Goal: Information Seeking & Learning: Check status

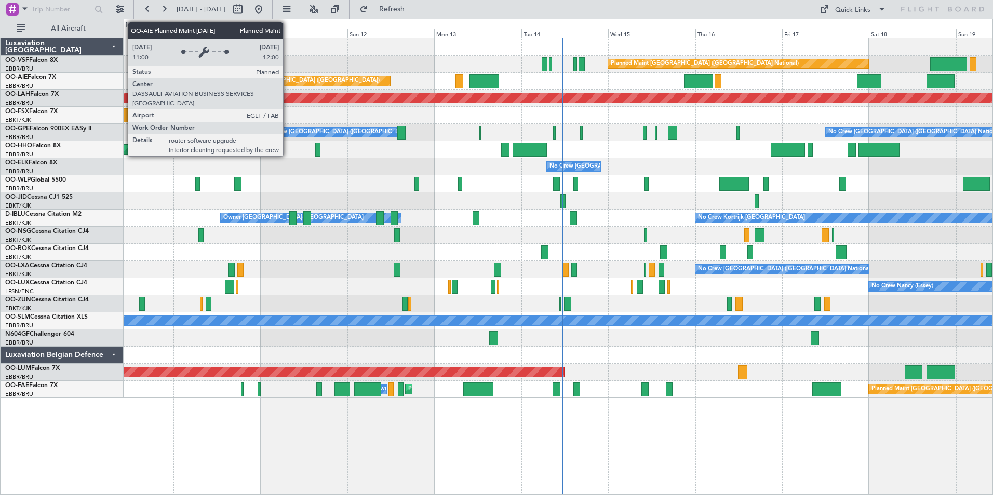
click at [288, 82] on div "Planned Maint [GEOGRAPHIC_DATA] ([GEOGRAPHIC_DATA])" at bounding box center [298, 81] width 164 height 16
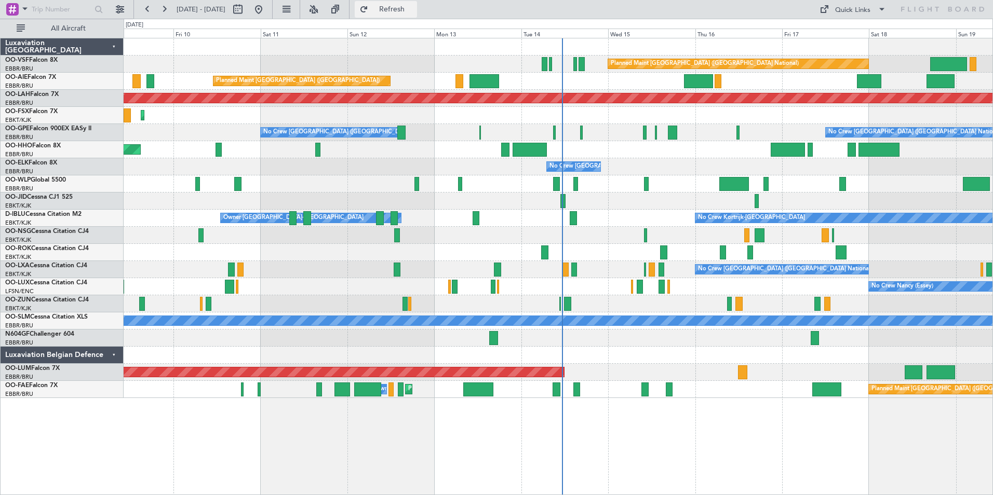
click at [414, 8] on span "Refresh" at bounding box center [392, 9] width 44 height 7
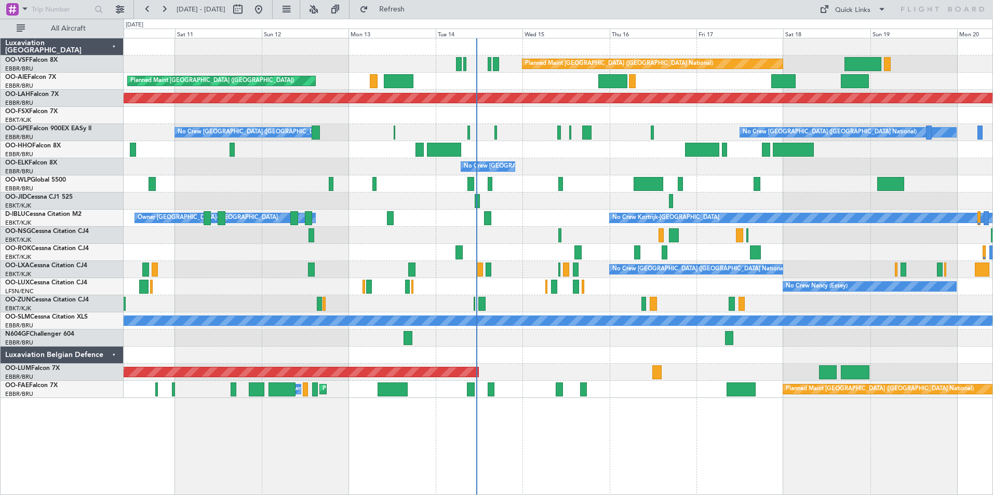
click at [80, 192] on div "Planned Maint [GEOGRAPHIC_DATA] ([GEOGRAPHIC_DATA] National) Planned Maint [GEO…" at bounding box center [496, 257] width 993 height 477
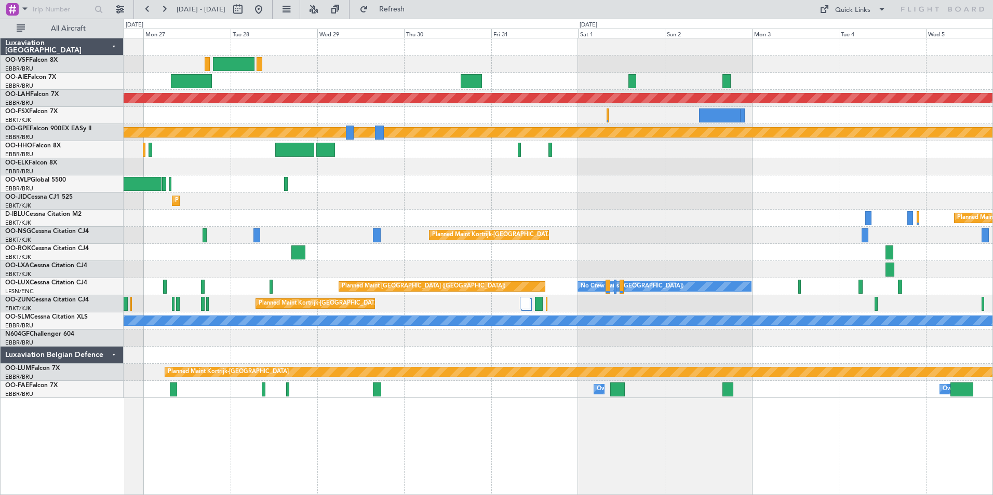
click at [525, 114] on div at bounding box center [558, 115] width 869 height 17
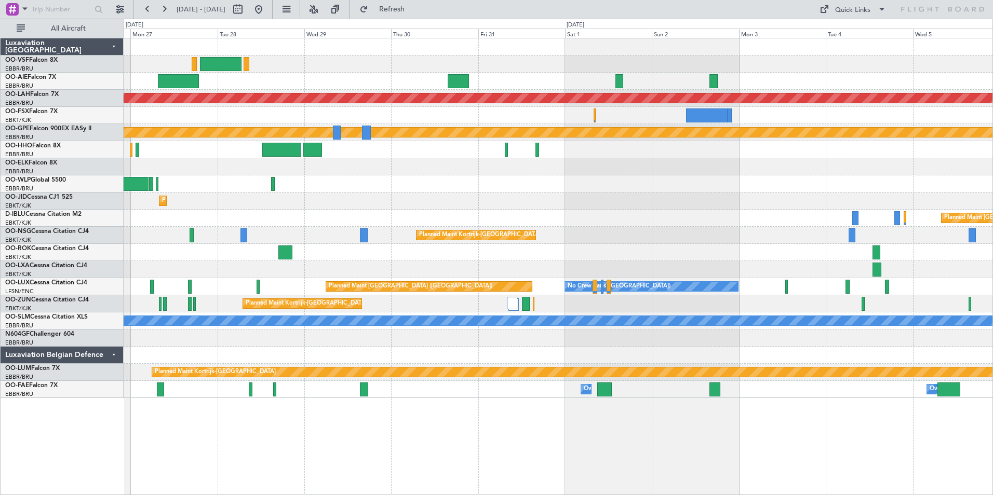
click at [499, 84] on div at bounding box center [558, 81] width 869 height 17
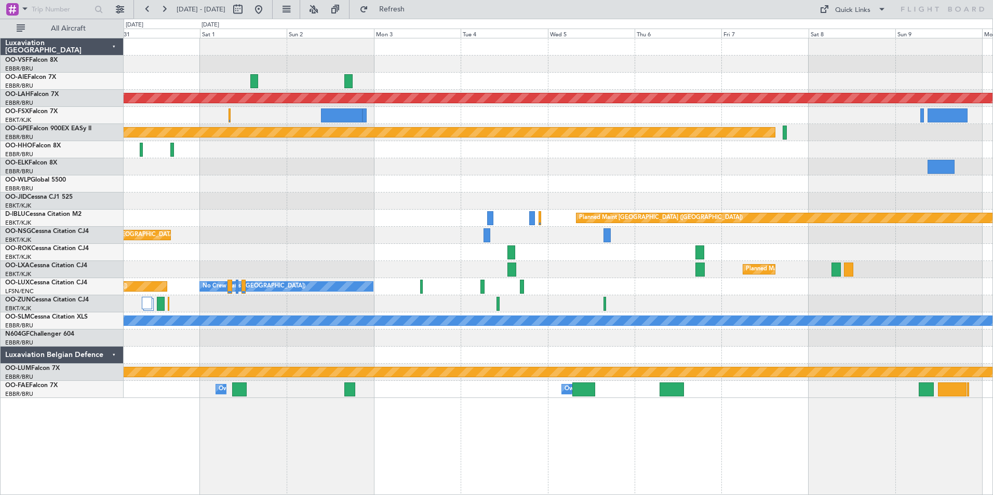
click at [397, 78] on div at bounding box center [558, 81] width 869 height 17
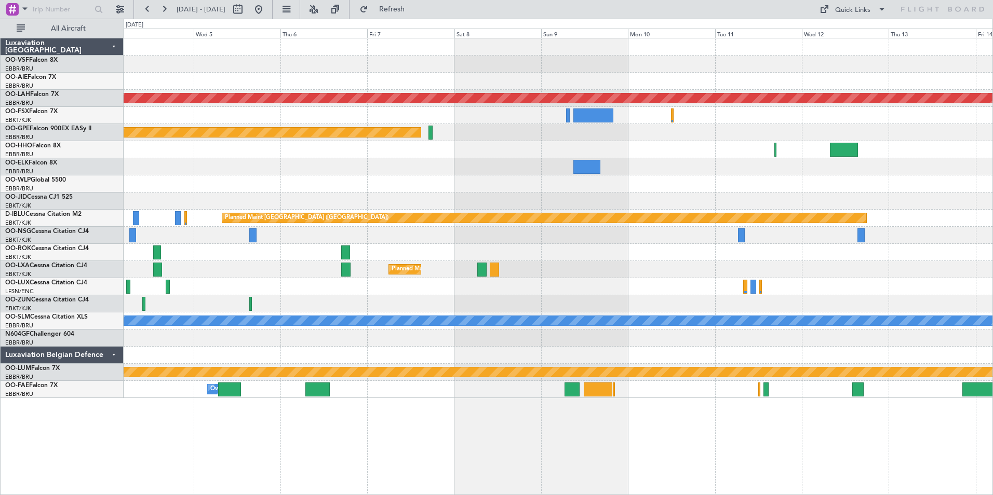
click at [426, 92] on div "Planned Maint [PERSON_NAME]-[GEOGRAPHIC_DATA][PERSON_NAME] ([GEOGRAPHIC_DATA][P…" at bounding box center [558, 218] width 869 height 360
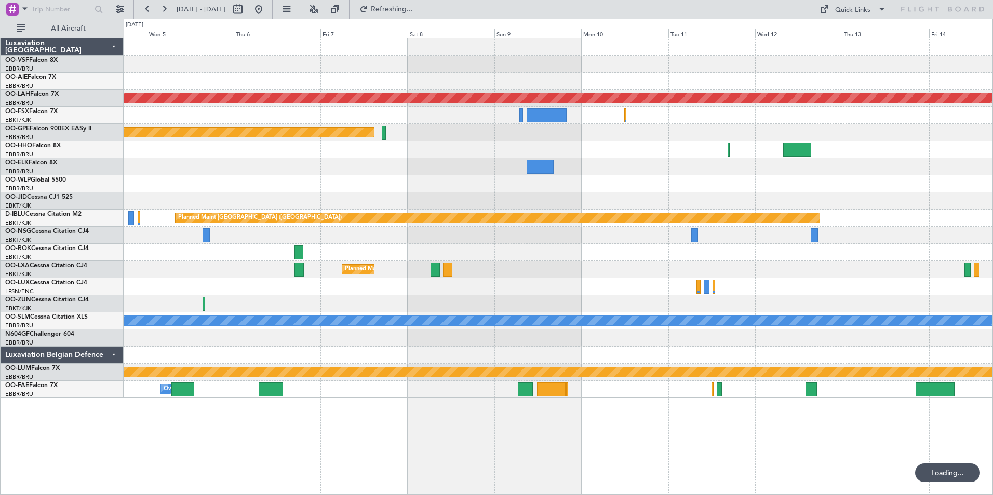
click at [447, 85] on div at bounding box center [558, 81] width 869 height 17
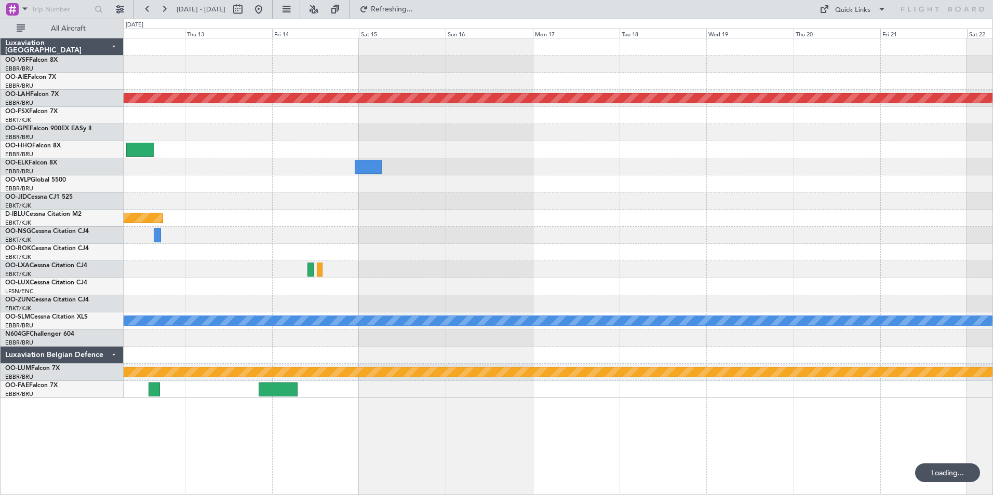
click at [432, 85] on div at bounding box center [558, 81] width 869 height 17
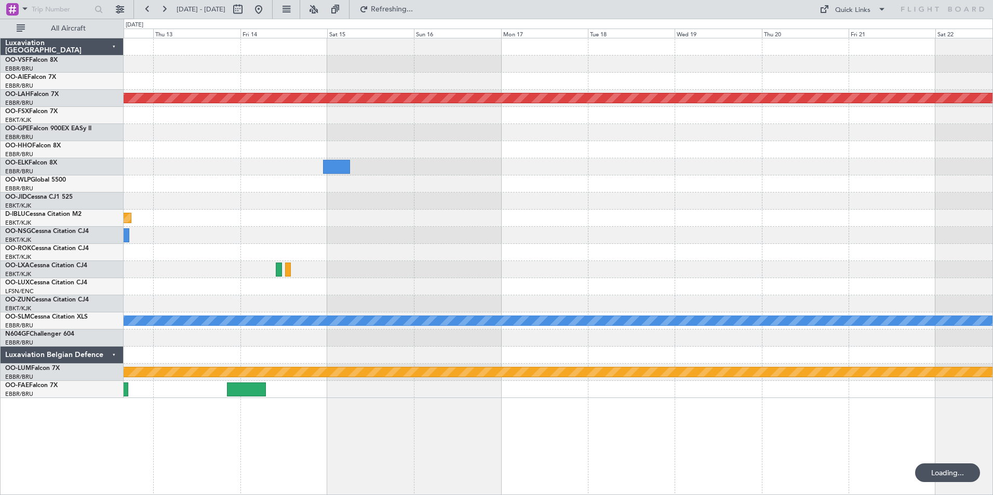
click at [447, 85] on div at bounding box center [558, 81] width 869 height 17
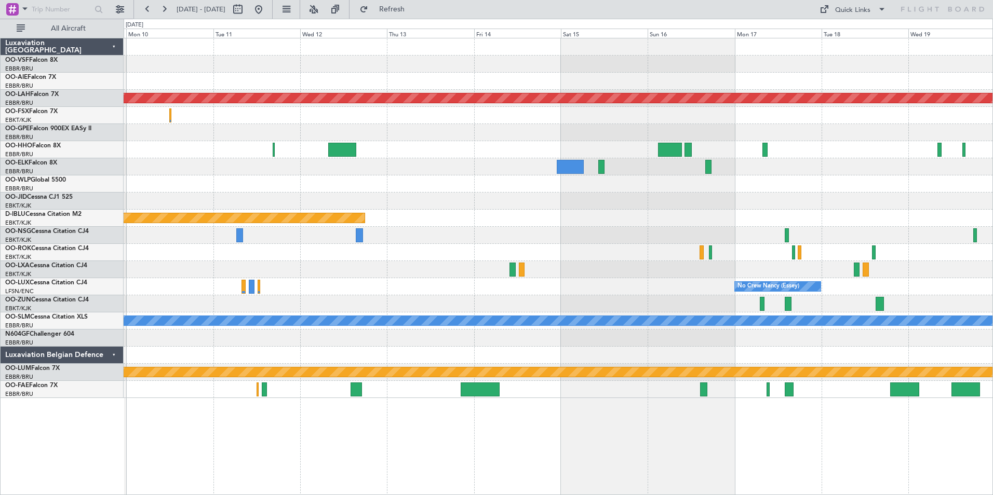
click at [749, 86] on div at bounding box center [558, 81] width 869 height 17
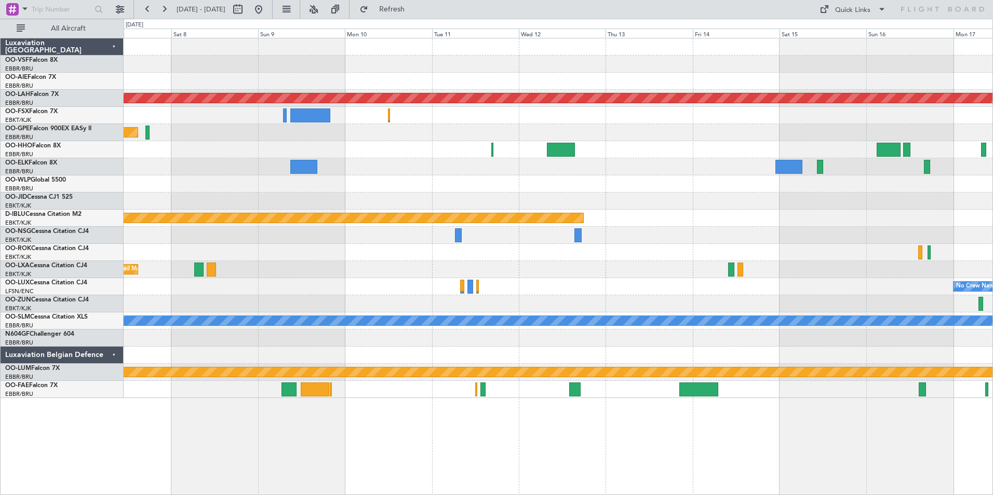
click at [782, 79] on div at bounding box center [558, 81] width 869 height 17
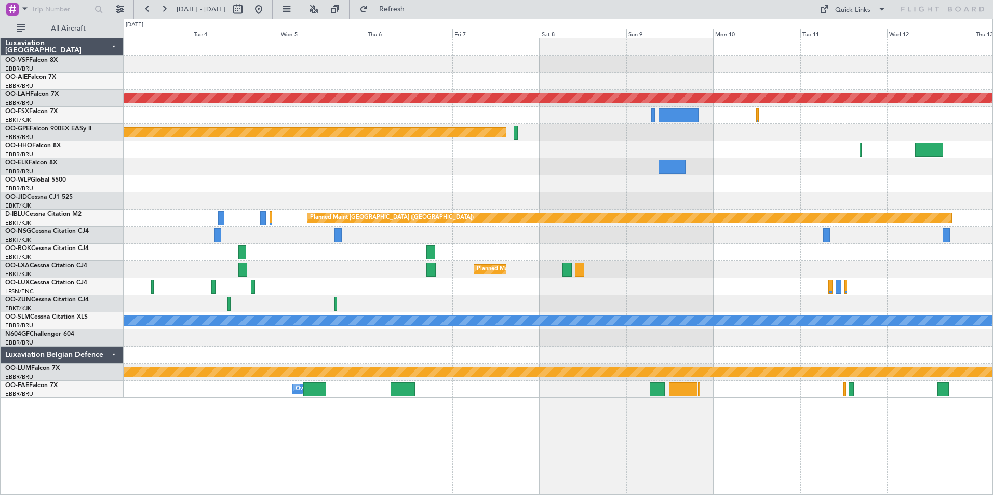
click at [758, 84] on div at bounding box center [558, 81] width 869 height 17
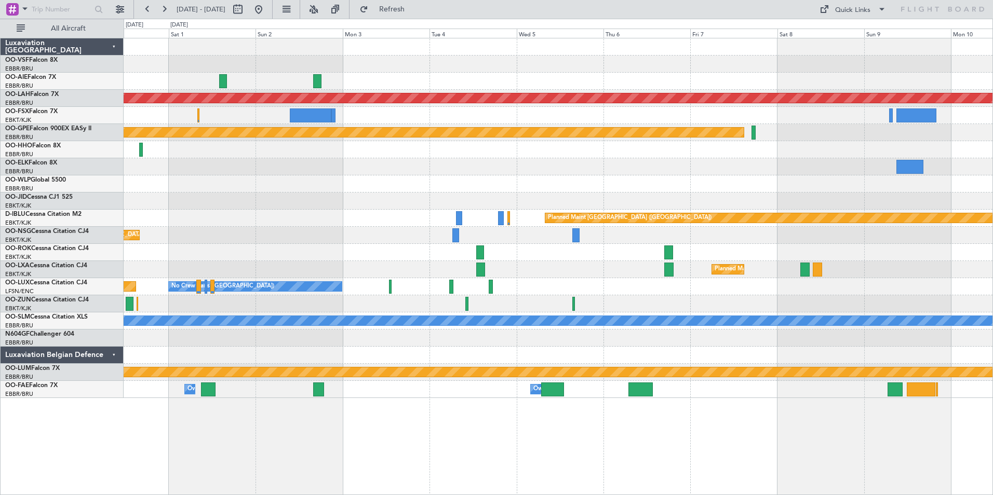
click at [721, 81] on div at bounding box center [558, 81] width 869 height 17
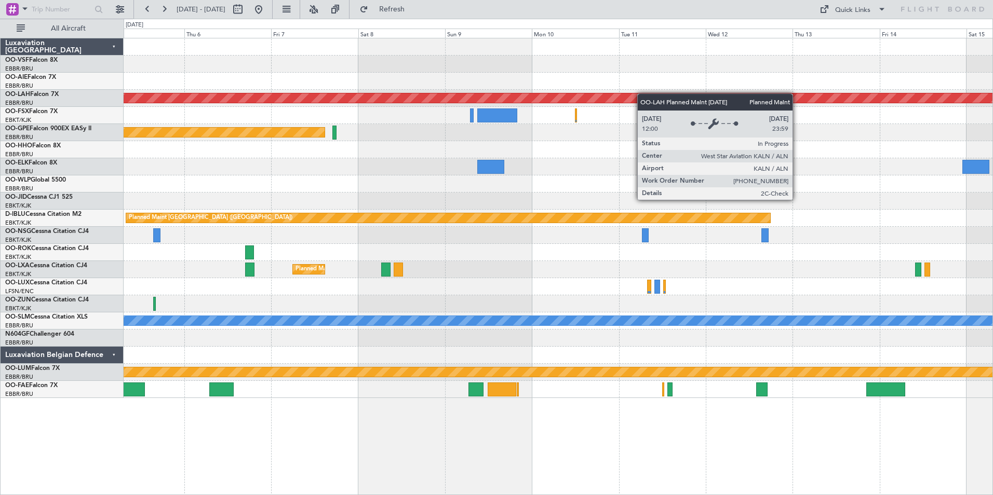
click at [380, 96] on div "Planned Maint [PERSON_NAME]-[GEOGRAPHIC_DATA][PERSON_NAME] ([GEOGRAPHIC_DATA][P…" at bounding box center [558, 218] width 869 height 360
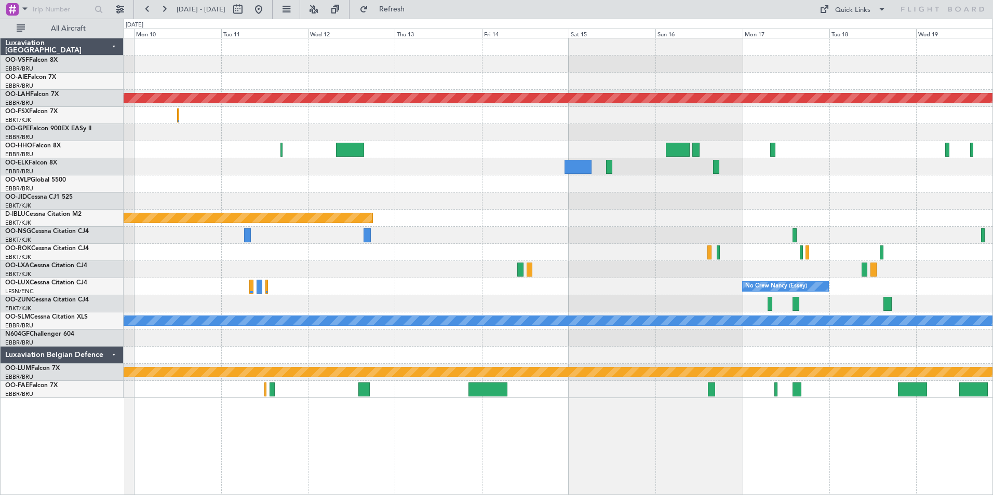
click at [401, 92] on div "Planned Maint [PERSON_NAME]-[GEOGRAPHIC_DATA][PERSON_NAME] ([GEOGRAPHIC_DATA][P…" at bounding box center [558, 218] width 869 height 360
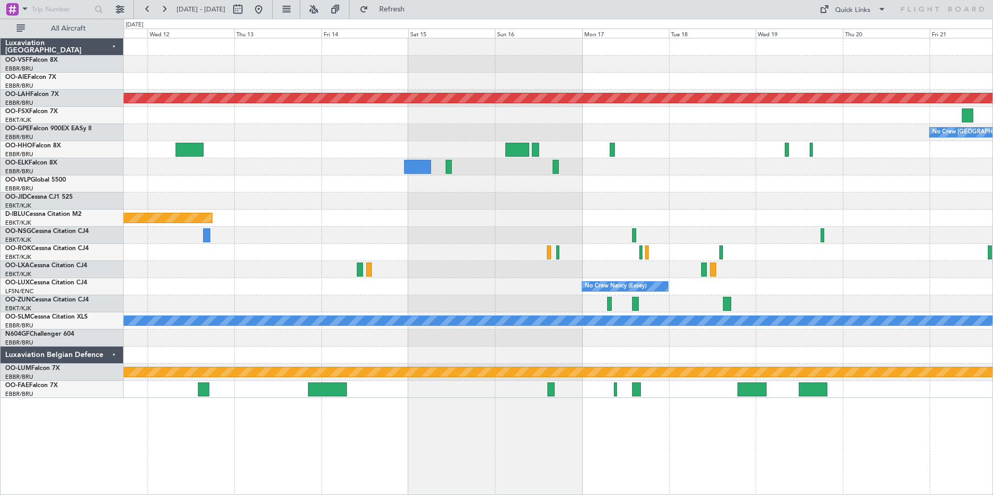
click at [803, 78] on div at bounding box center [558, 81] width 869 height 17
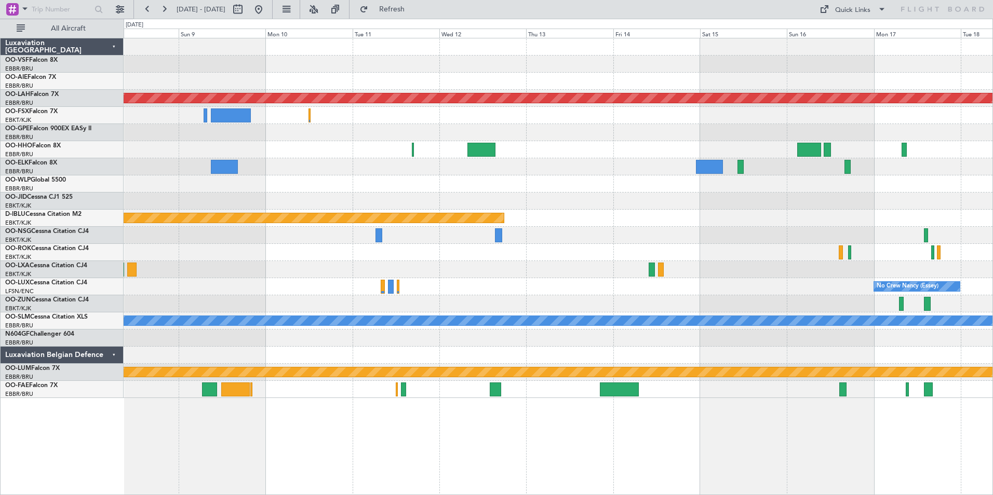
click at [666, 82] on div at bounding box center [558, 81] width 869 height 17
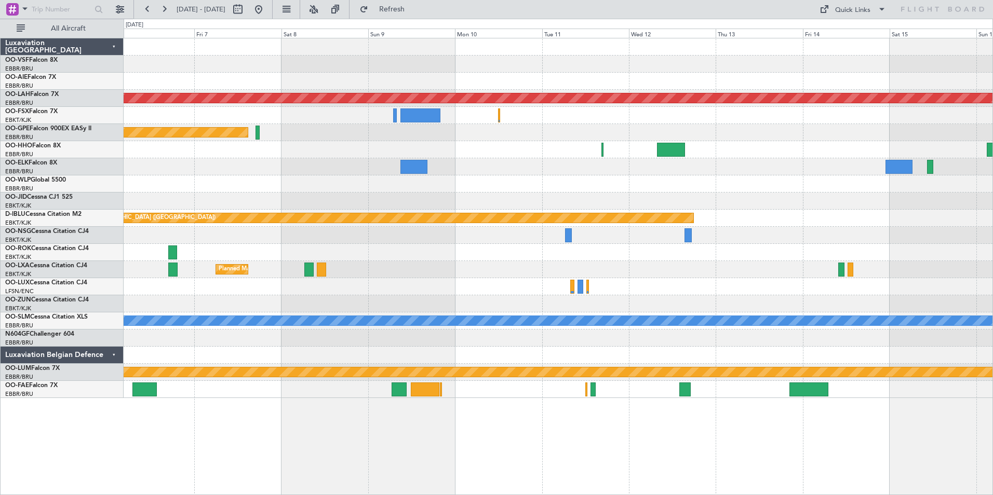
click at [753, 82] on div at bounding box center [558, 81] width 869 height 17
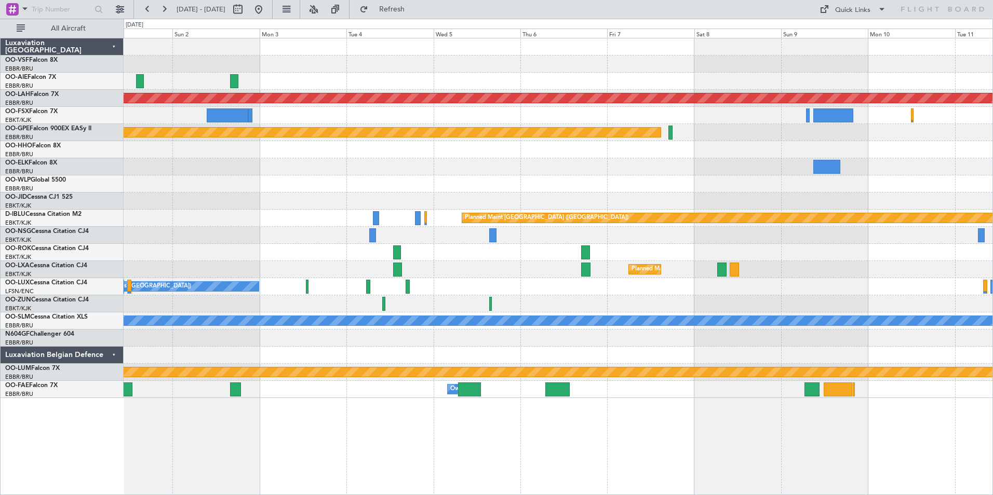
click at [803, 83] on div at bounding box center [558, 81] width 869 height 17
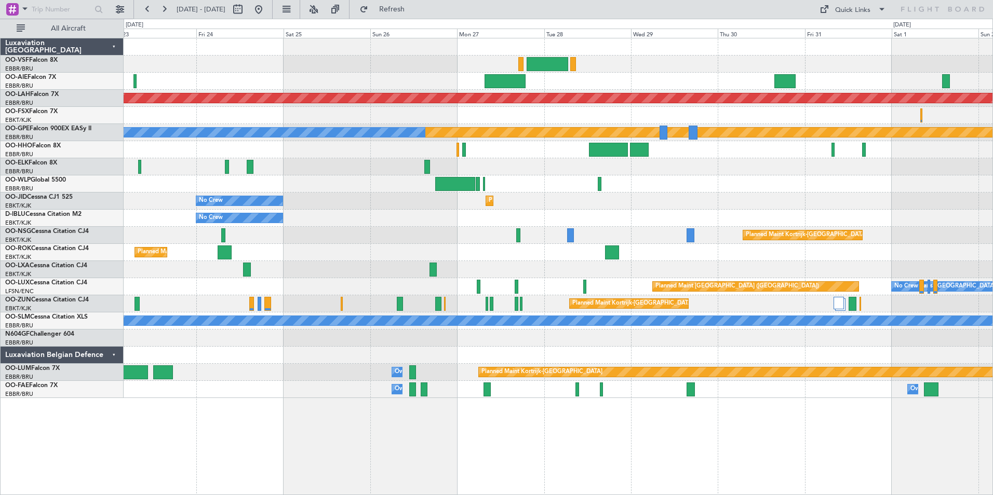
click at [993, 81] on html "[DATE] - [DATE] Refresh Quick Links All Aircraft Planned [GEOGRAPHIC_DATA][PERS…" at bounding box center [496, 247] width 993 height 495
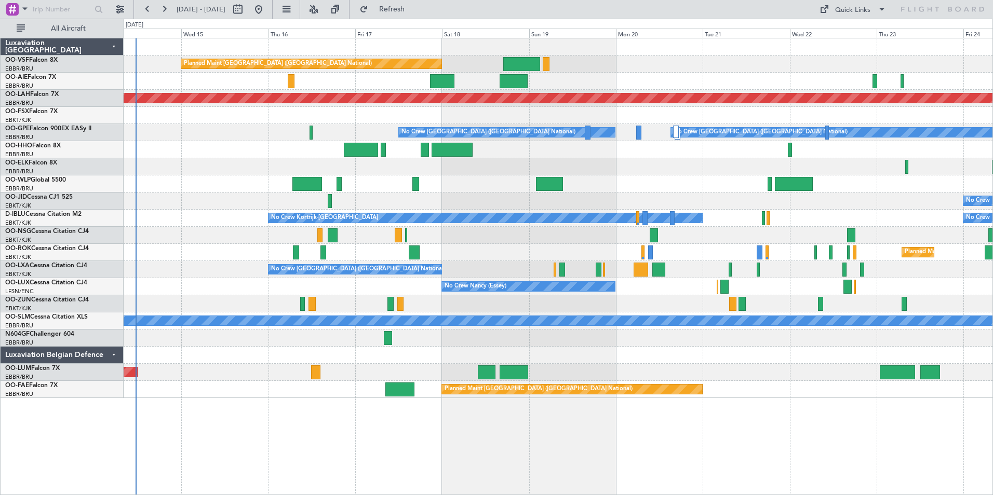
click at [761, 78] on div "Planned Maint [GEOGRAPHIC_DATA] ([GEOGRAPHIC_DATA])" at bounding box center [558, 81] width 869 height 17
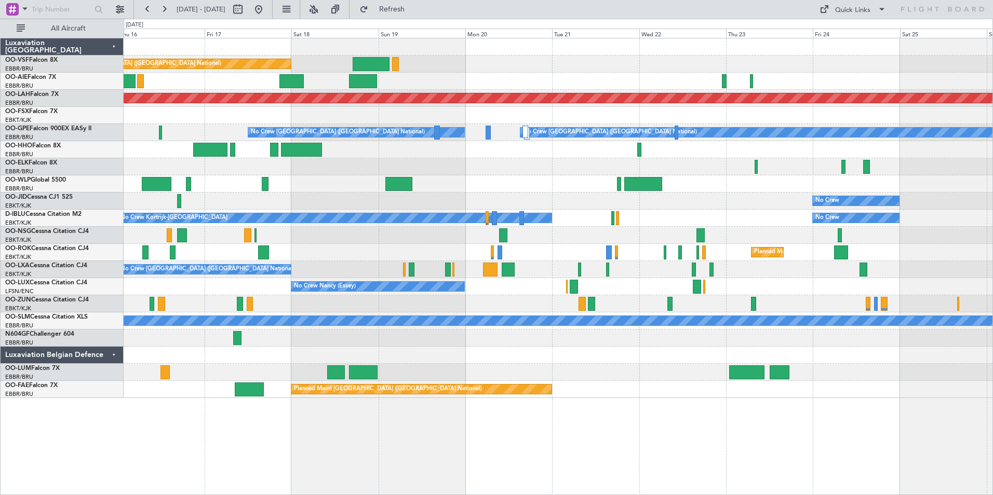
click at [546, 88] on div at bounding box center [558, 81] width 869 height 17
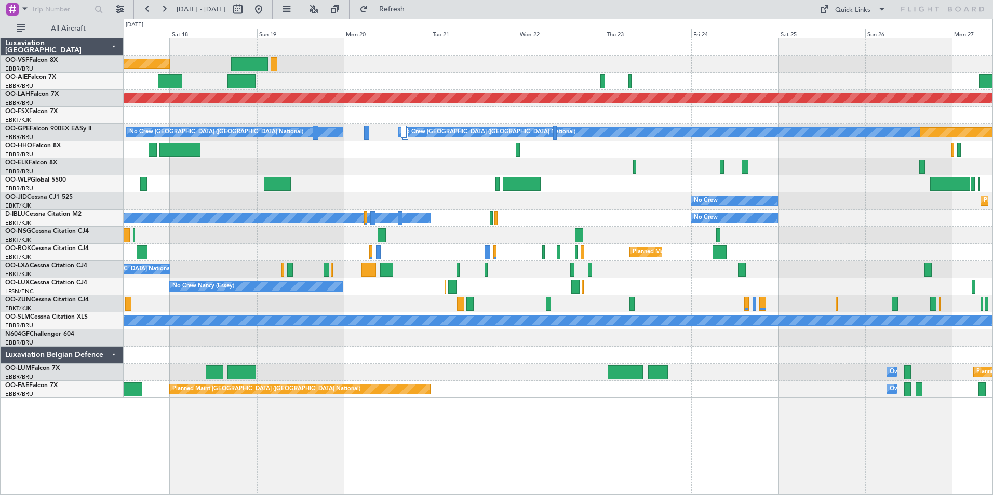
click at [583, 84] on div at bounding box center [558, 81] width 869 height 17
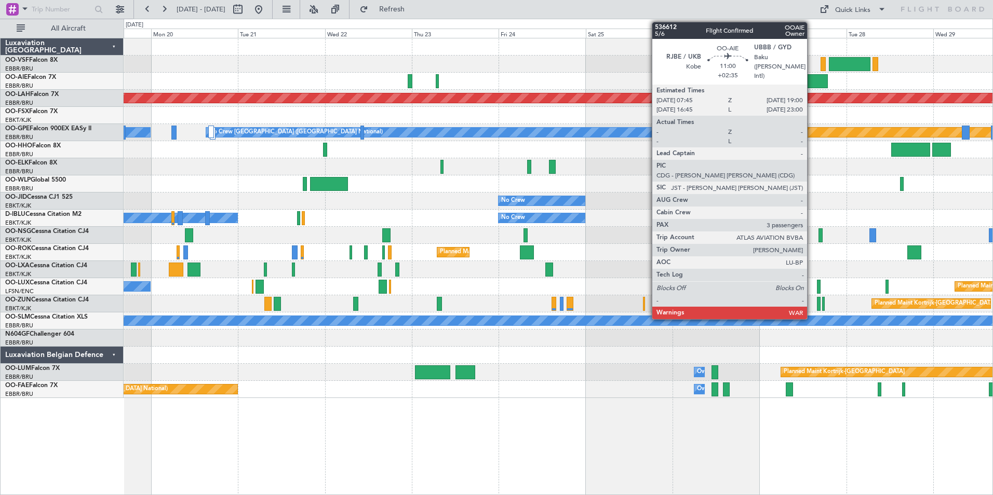
click at [787, 78] on div at bounding box center [807, 81] width 41 height 14
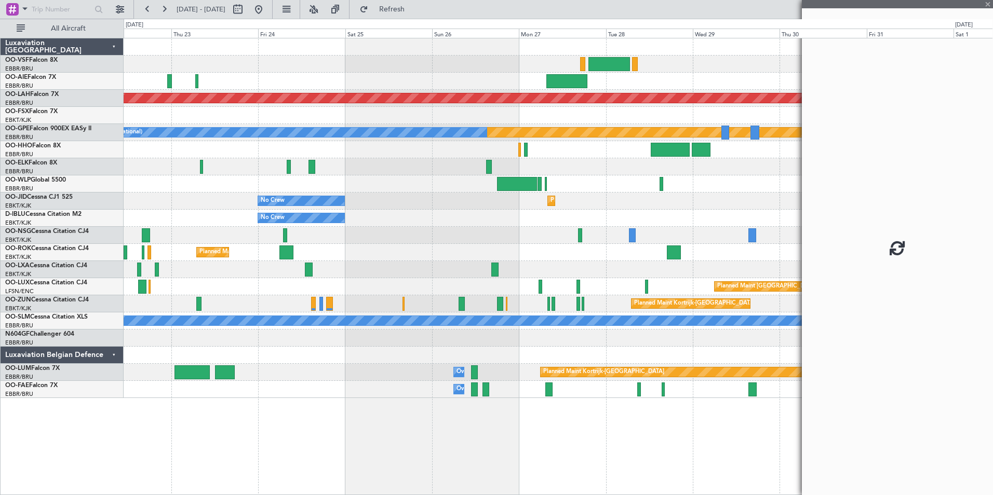
click at [584, 87] on div at bounding box center [558, 81] width 869 height 17
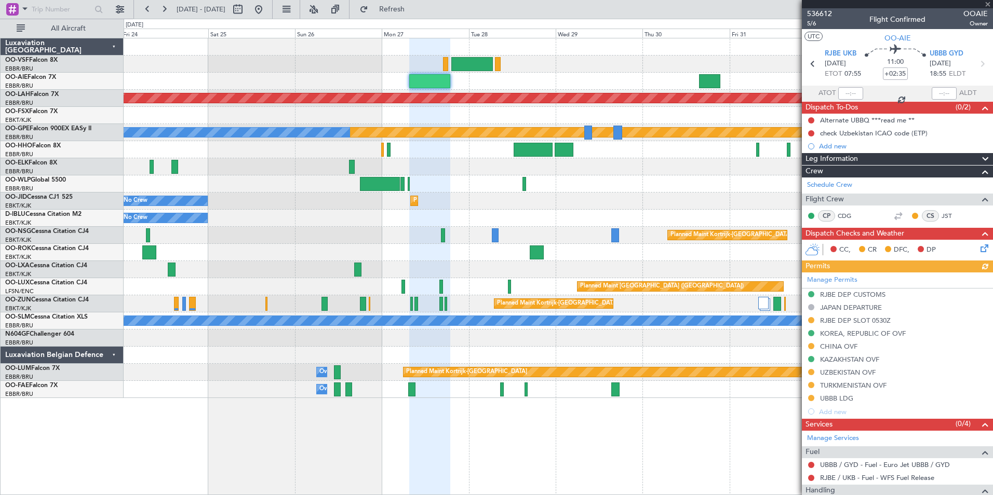
click at [989, 4] on div at bounding box center [897, 4] width 191 height 8
click at [987, 3] on span at bounding box center [988, 4] width 10 height 9
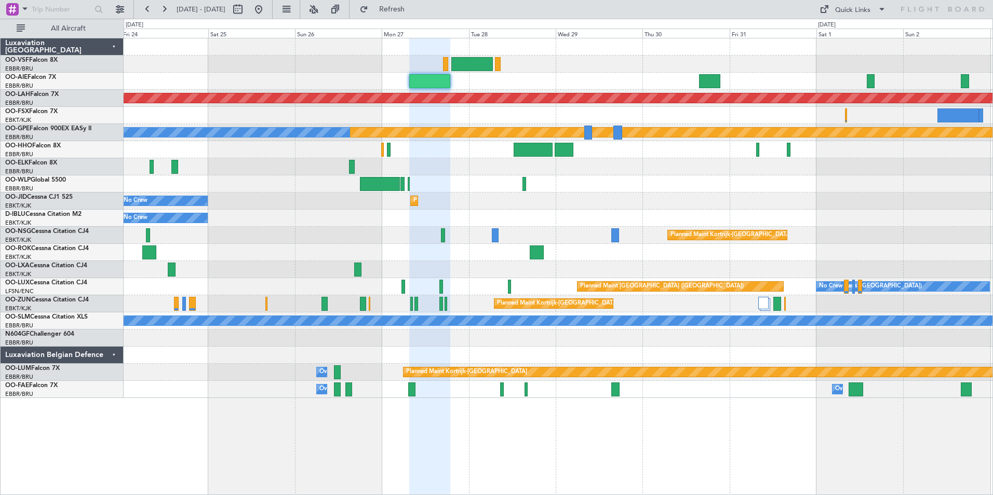
type input "0"
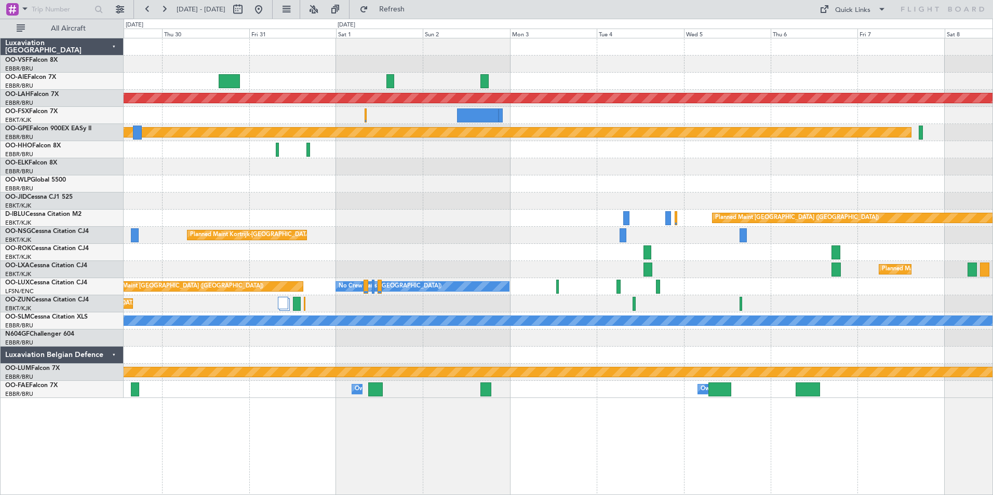
click at [351, 81] on div at bounding box center [558, 81] width 869 height 17
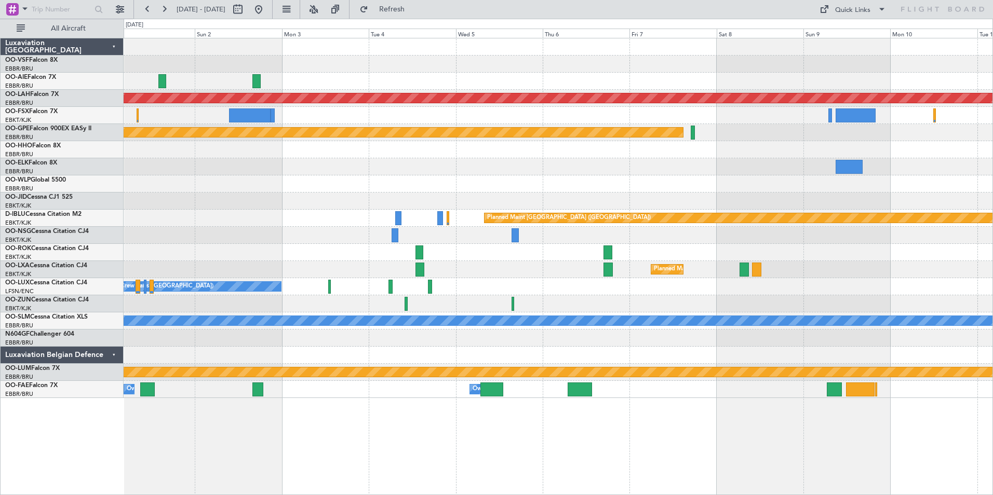
click at [333, 81] on div at bounding box center [558, 81] width 869 height 17
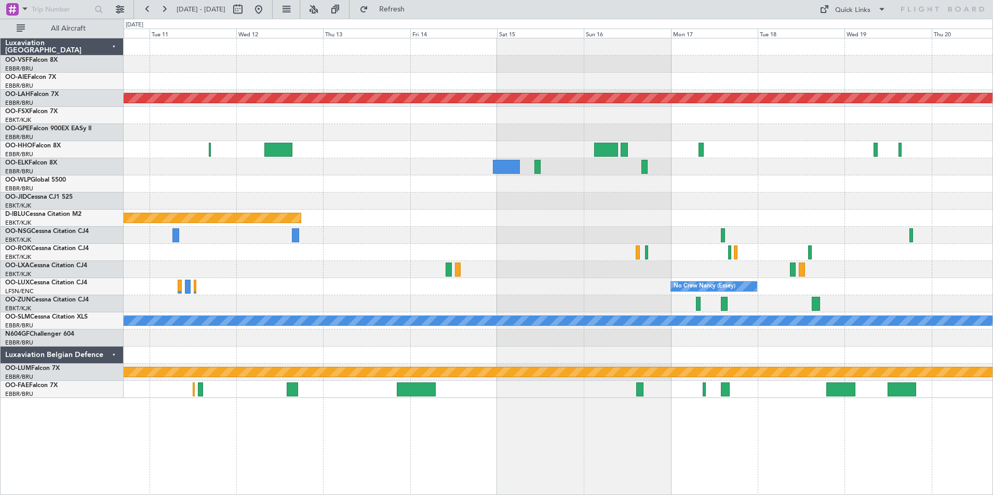
click at [199, 85] on div at bounding box center [558, 81] width 869 height 17
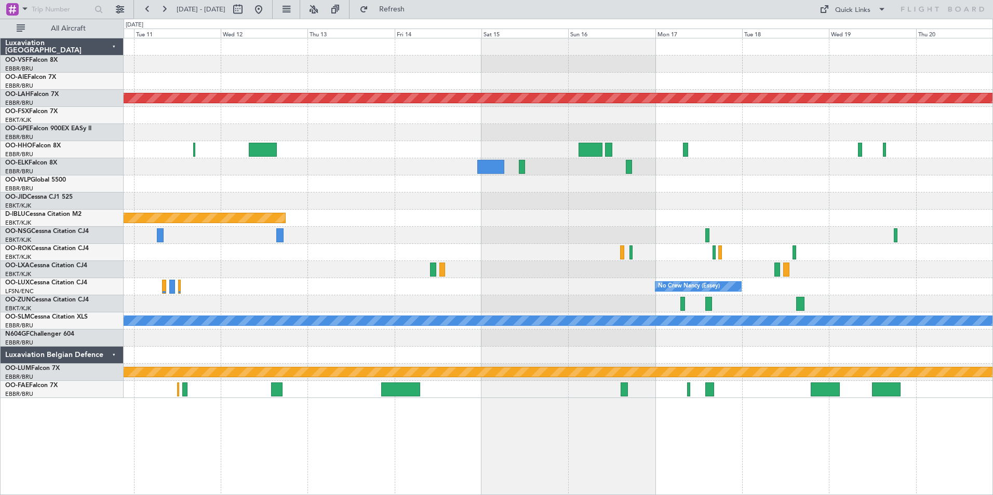
click at [834, 81] on div at bounding box center [558, 81] width 869 height 17
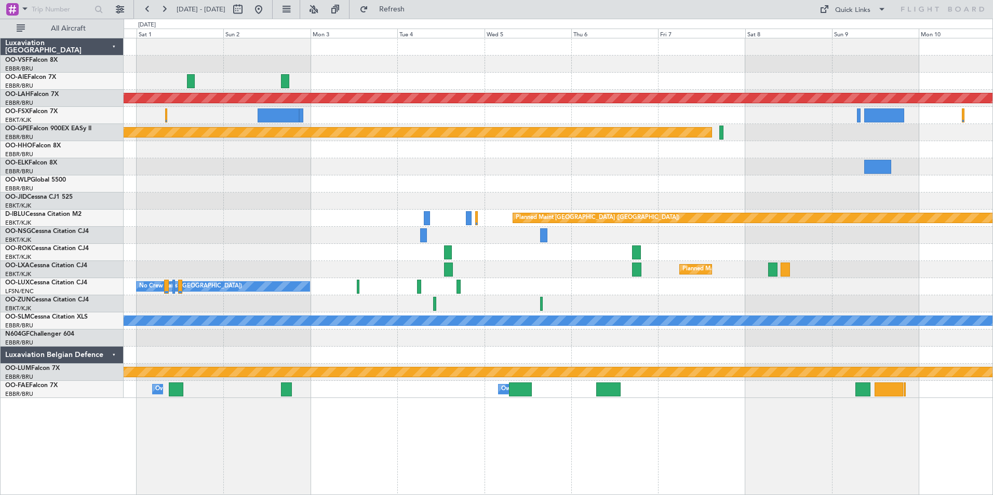
click at [360, 82] on div at bounding box center [558, 81] width 869 height 17
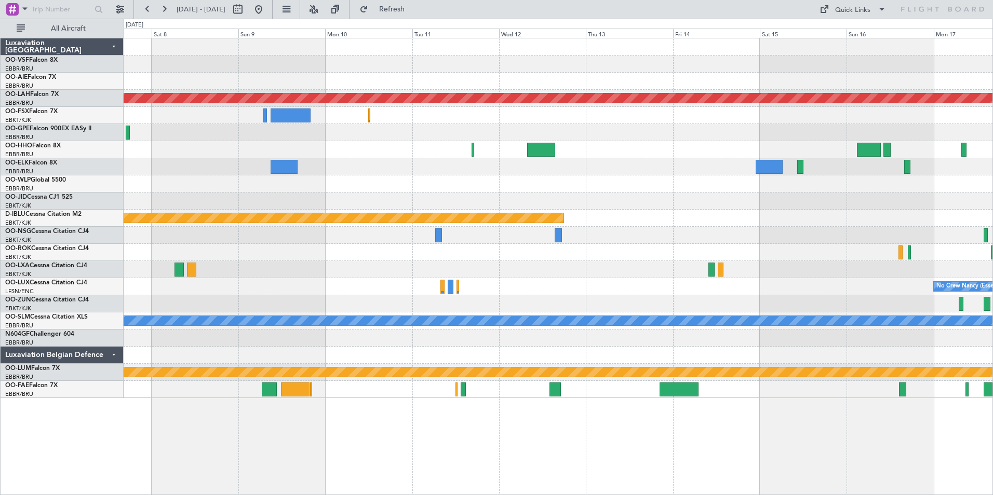
click at [272, 81] on div at bounding box center [558, 81] width 869 height 17
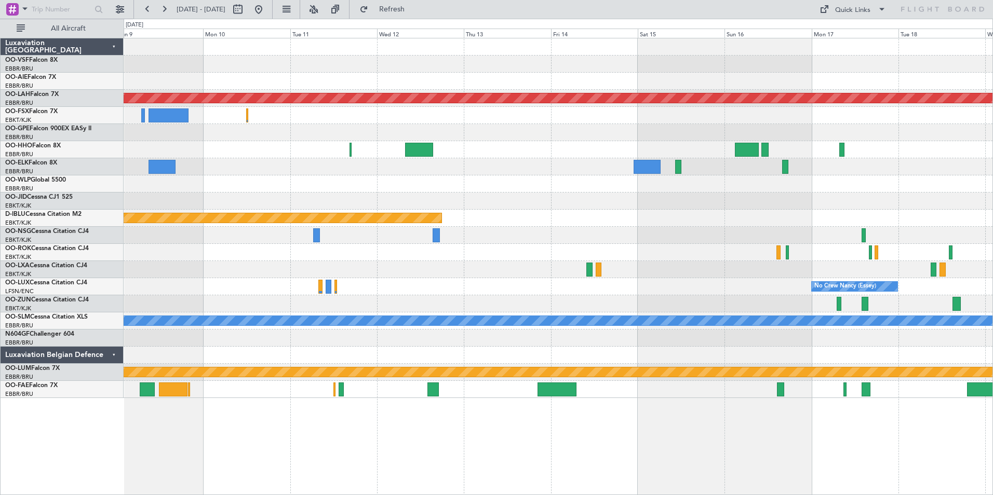
click at [554, 122] on div at bounding box center [558, 115] width 869 height 17
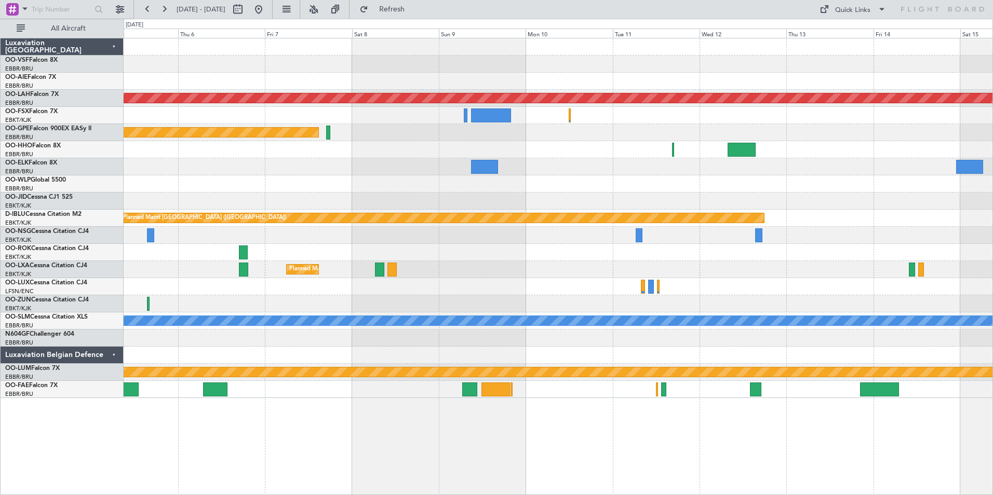
click at [516, 79] on div at bounding box center [558, 81] width 869 height 17
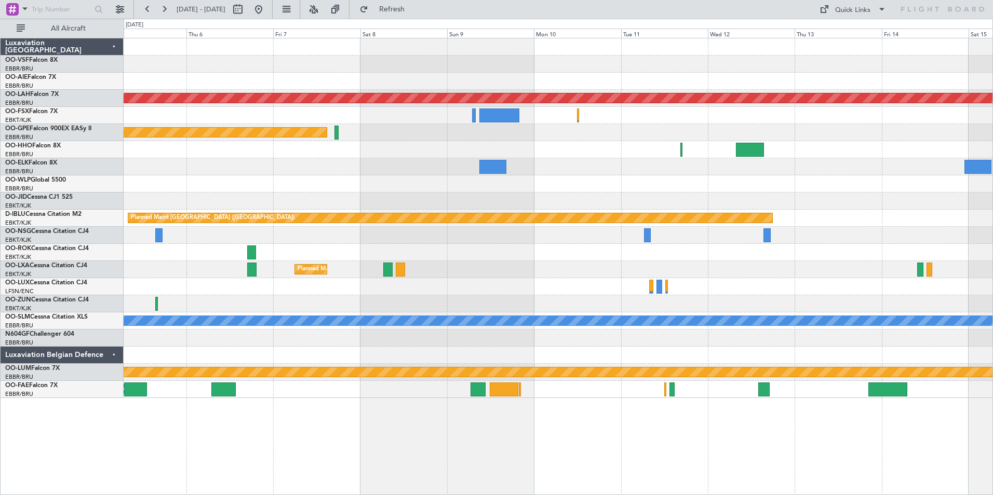
click at [476, 80] on div at bounding box center [558, 81] width 869 height 17
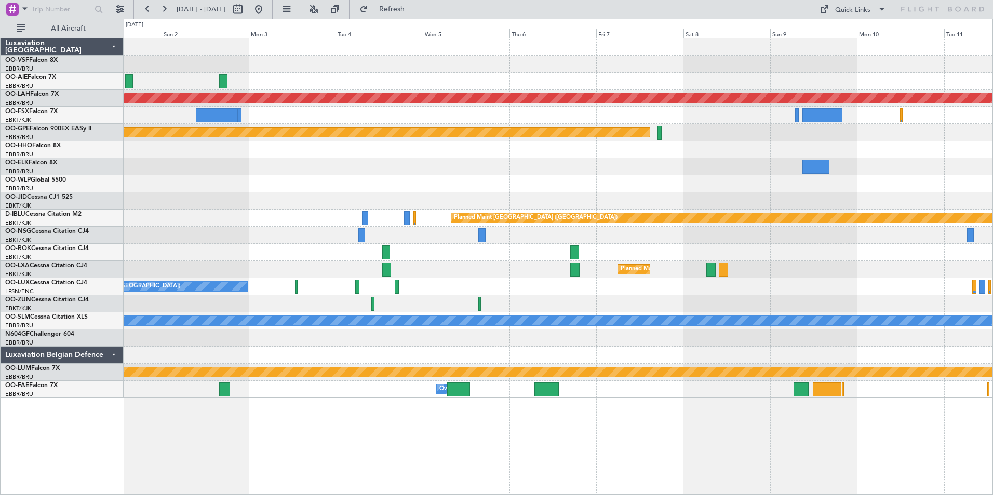
click at [382, 82] on div at bounding box center [558, 81] width 869 height 17
click at [274, 78] on div at bounding box center [558, 81] width 869 height 17
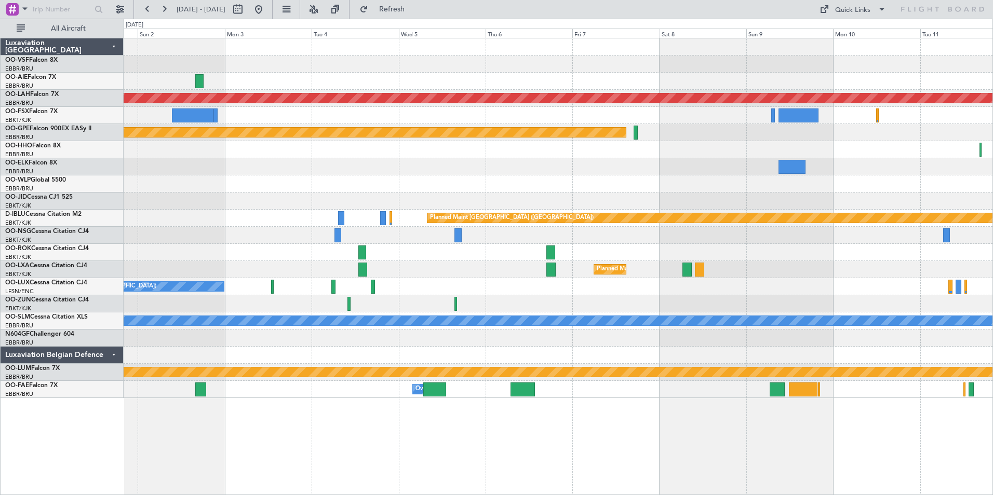
click at [749, 72] on div "Planned Maint [PERSON_NAME]-[GEOGRAPHIC_DATA][PERSON_NAME] ([GEOGRAPHIC_DATA][P…" at bounding box center [558, 218] width 869 height 360
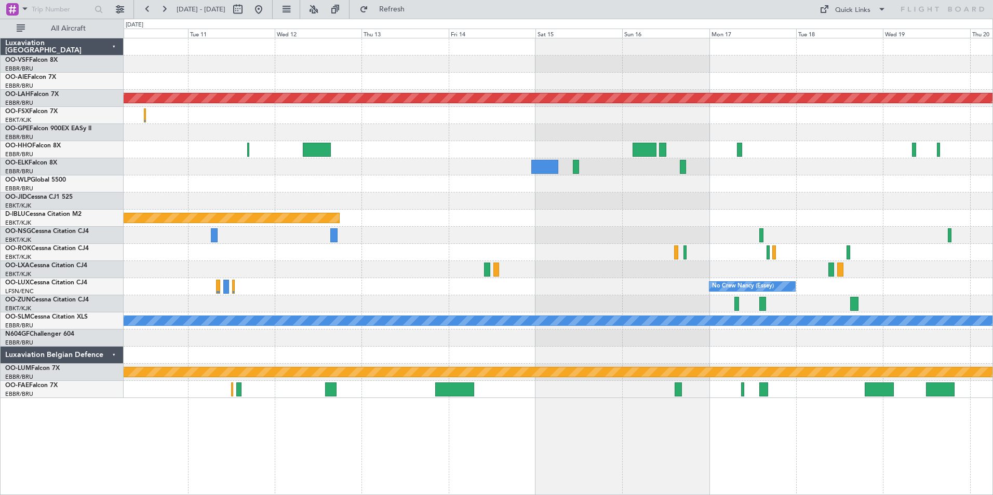
click at [77, 89] on div "Planned Maint [PERSON_NAME]-[GEOGRAPHIC_DATA][PERSON_NAME] ([GEOGRAPHIC_DATA][P…" at bounding box center [496, 257] width 993 height 477
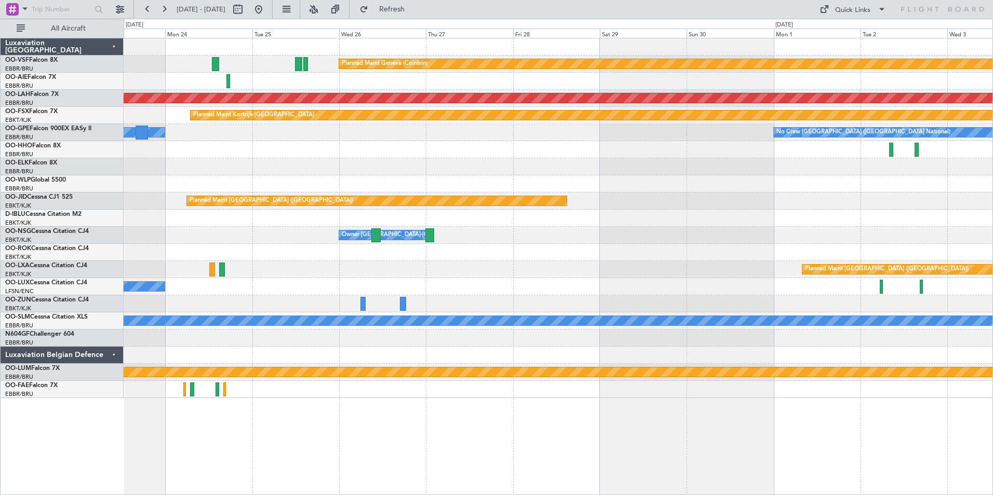
click at [289, 82] on div at bounding box center [558, 81] width 869 height 17
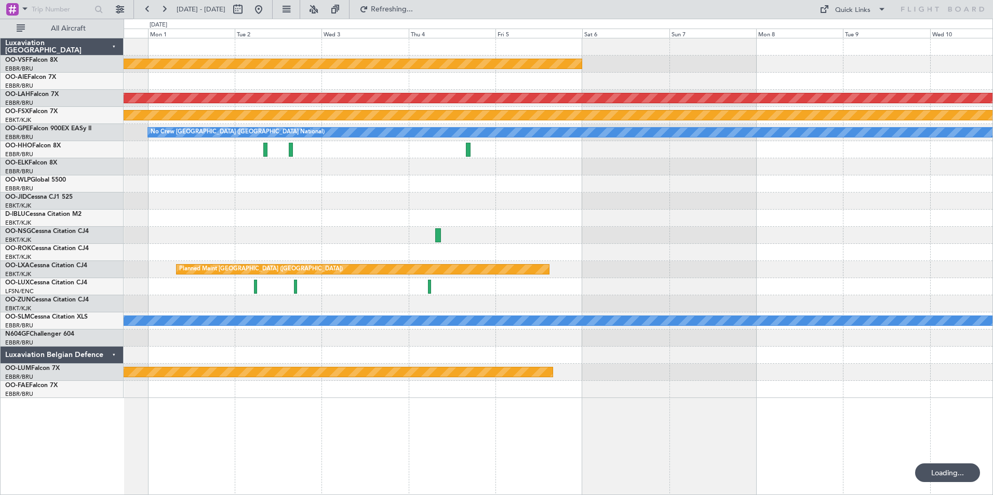
click at [421, 96] on div "Planned Maint Geneva (Cointrin) Planned [GEOGRAPHIC_DATA][PERSON_NAME]-[GEOGRAP…" at bounding box center [558, 218] width 869 height 360
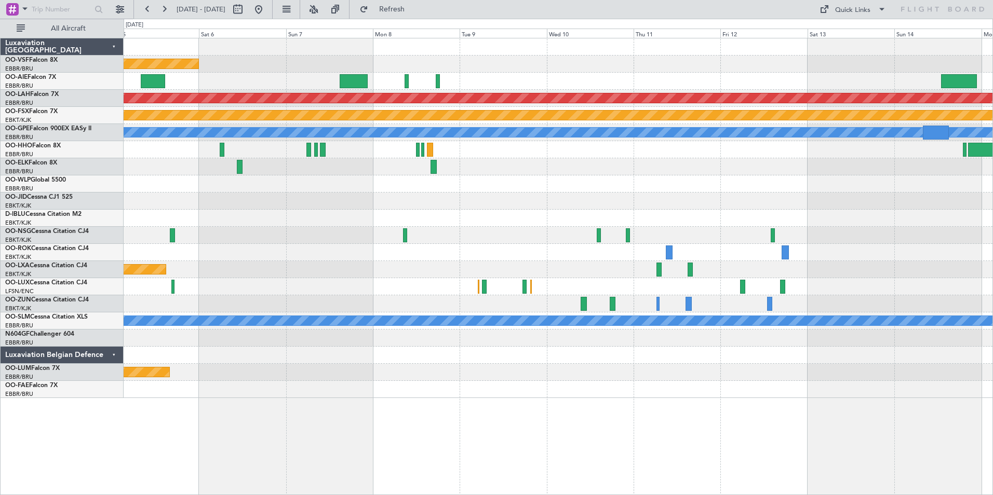
click at [243, 81] on div at bounding box center [558, 81] width 869 height 17
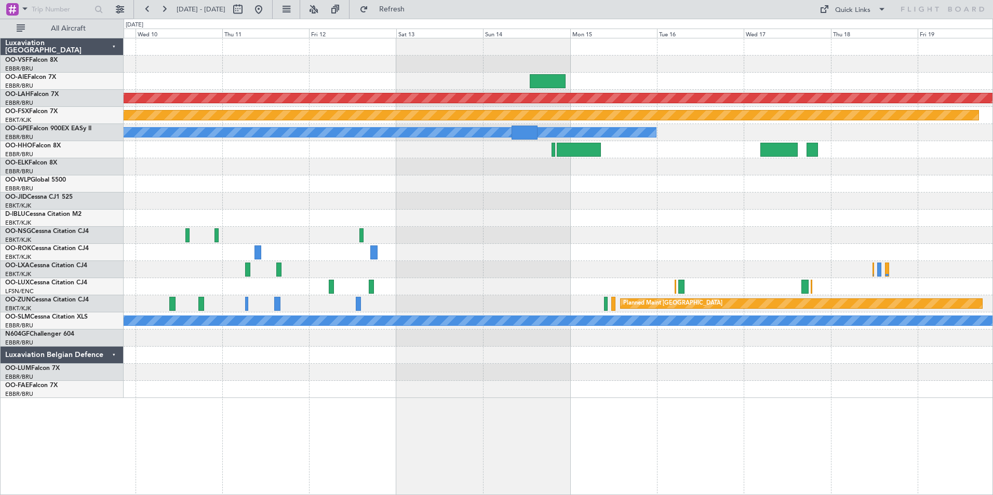
click at [329, 76] on div at bounding box center [558, 81] width 869 height 17
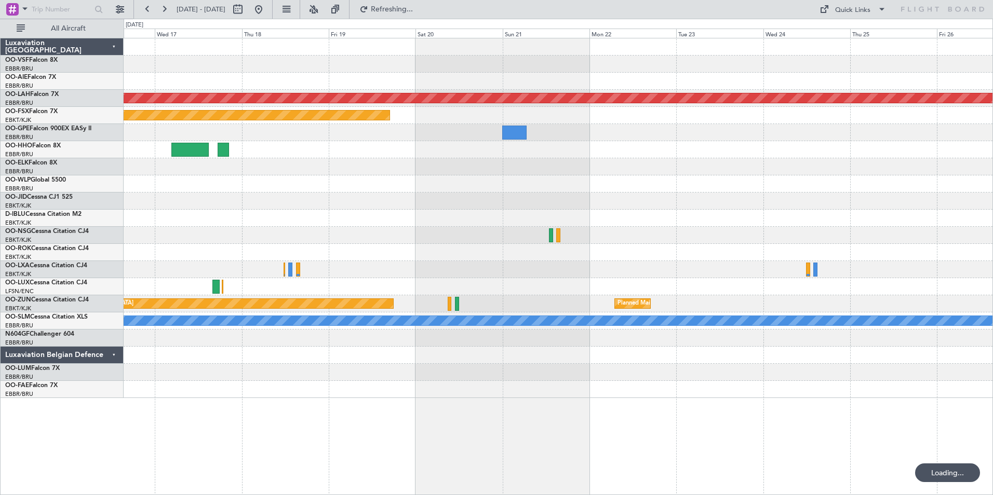
click at [426, 81] on div at bounding box center [558, 81] width 869 height 17
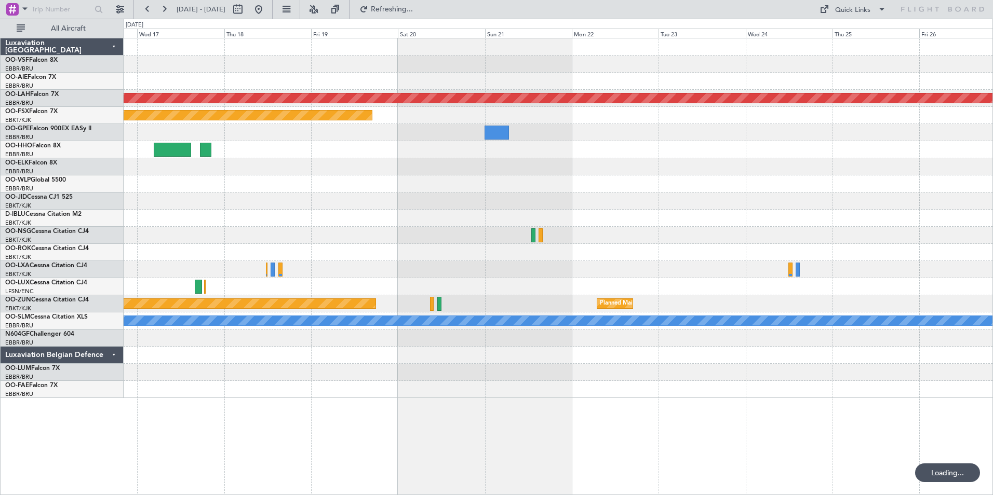
click at [454, 86] on div at bounding box center [558, 81] width 869 height 17
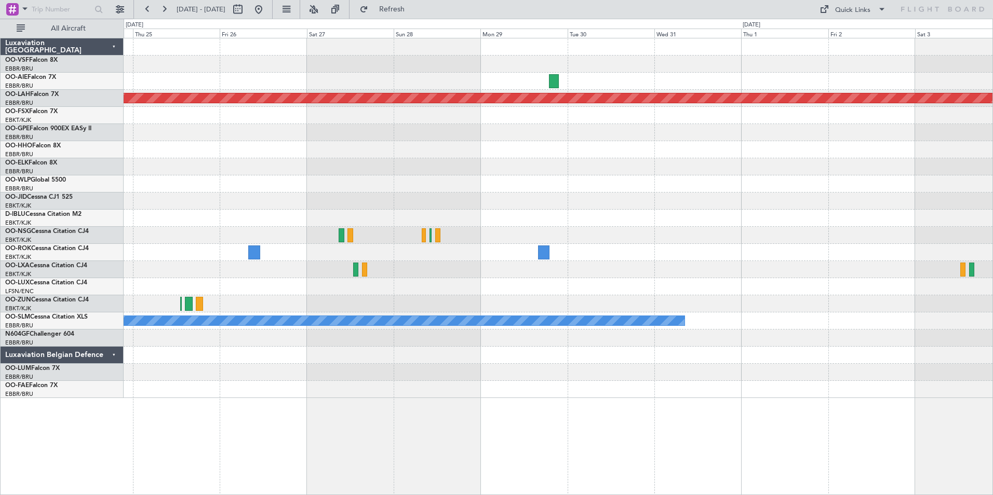
click at [317, 95] on div "Planned Maint [PERSON_NAME]-[GEOGRAPHIC_DATA][PERSON_NAME] ([GEOGRAPHIC_DATA][P…" at bounding box center [558, 218] width 869 height 360
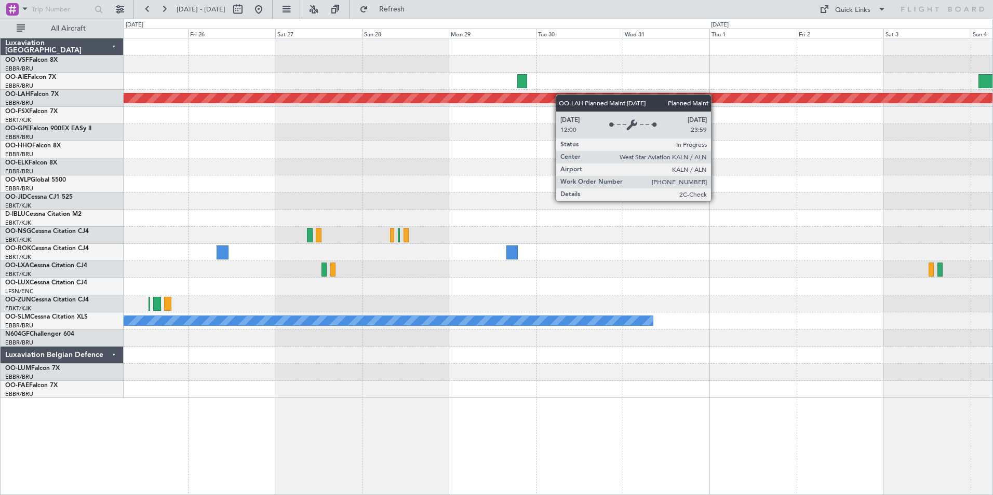
click at [792, 98] on div "Planned Maint [PERSON_NAME]-[GEOGRAPHIC_DATA][PERSON_NAME] ([GEOGRAPHIC_DATA][P…" at bounding box center [558, 218] width 869 height 360
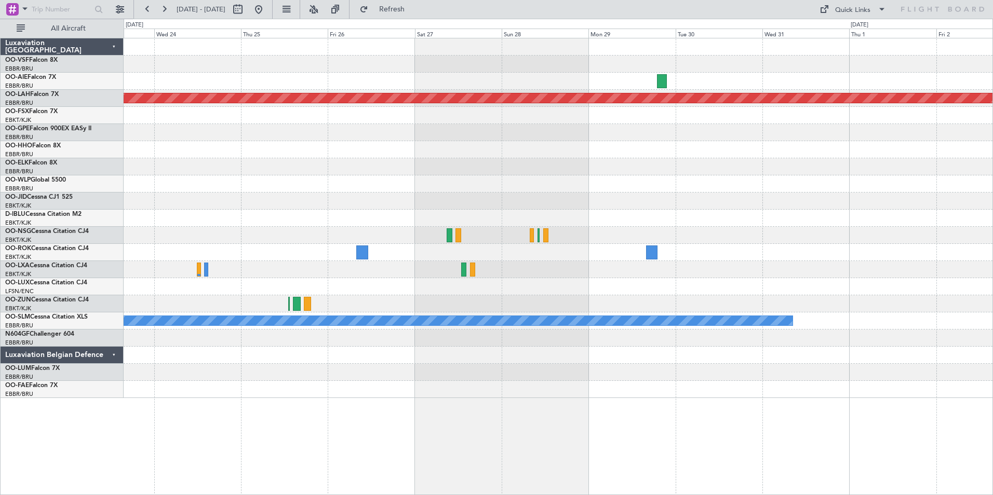
click at [710, 84] on div at bounding box center [558, 81] width 869 height 17
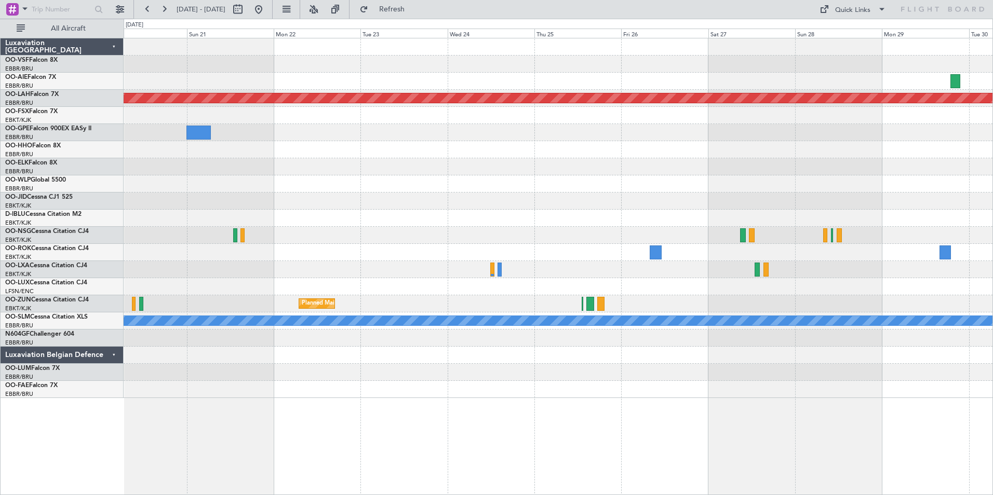
click at [576, 77] on div at bounding box center [558, 81] width 869 height 17
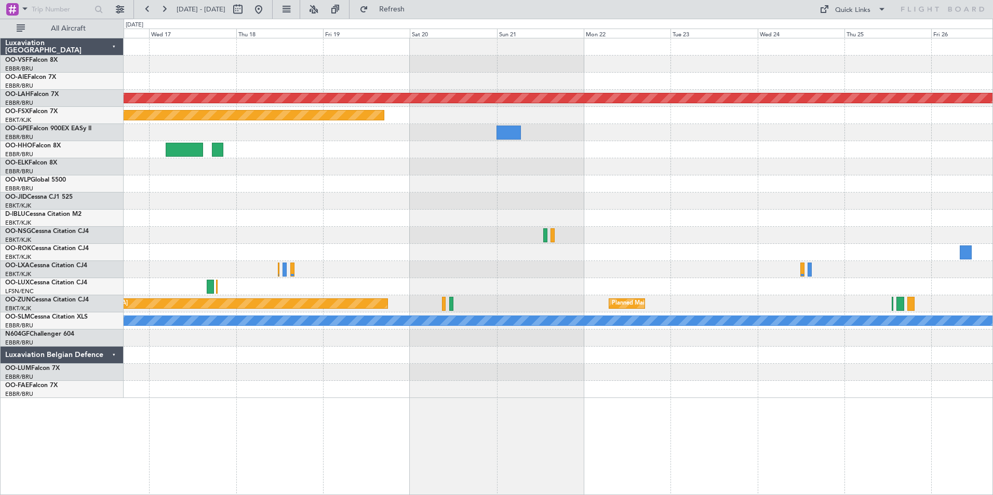
click at [607, 81] on div at bounding box center [558, 81] width 869 height 17
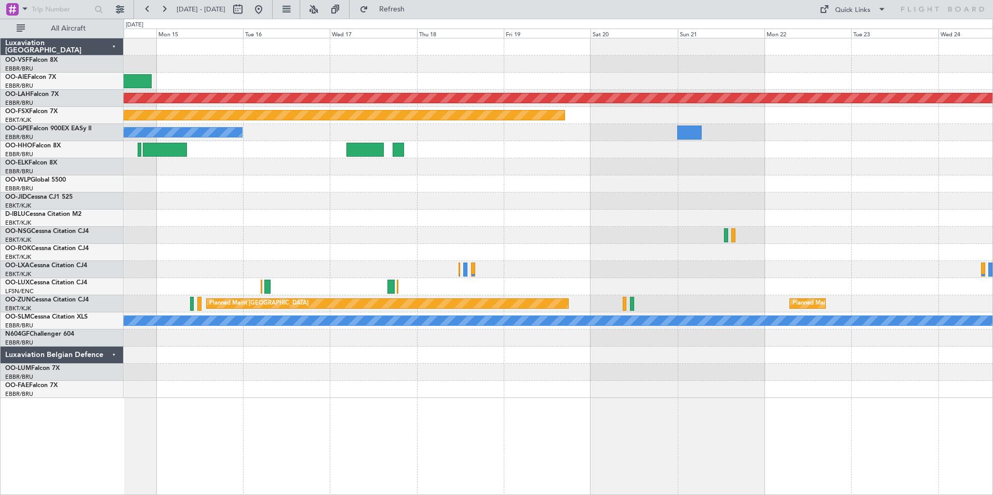
click at [641, 82] on div at bounding box center [558, 81] width 869 height 17
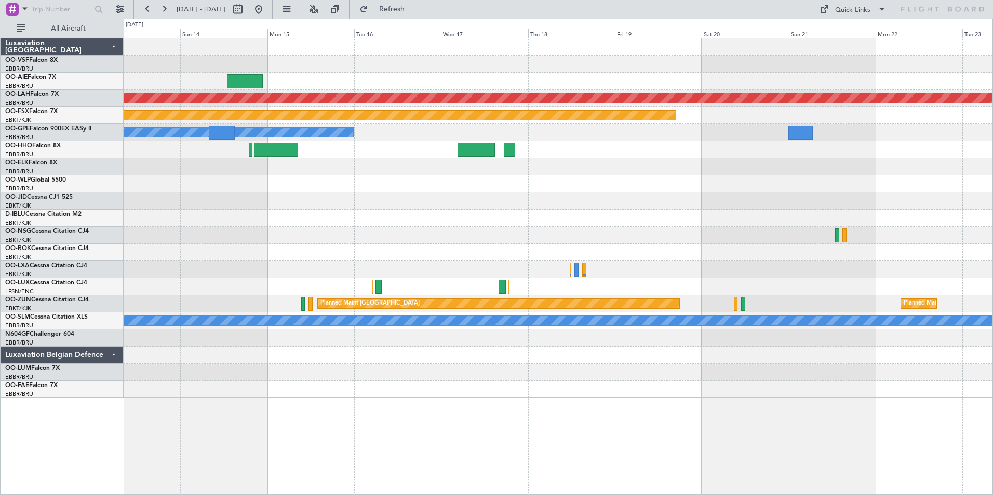
click at [636, 81] on div at bounding box center [558, 81] width 869 height 17
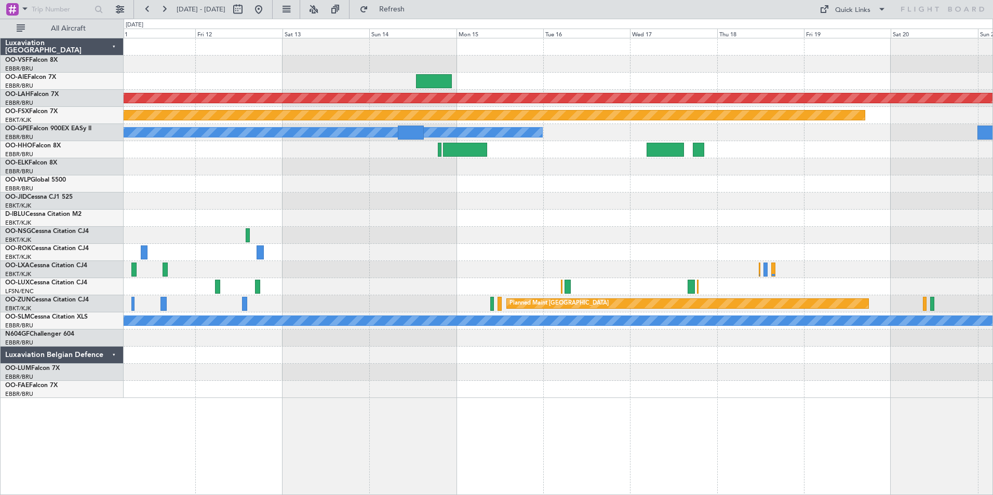
click at [673, 82] on div at bounding box center [558, 81] width 869 height 17
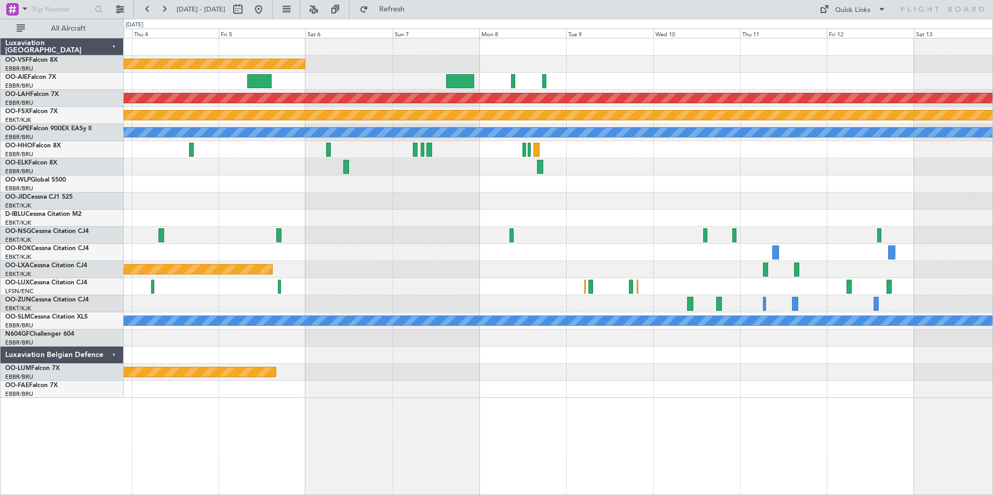
click at [829, 82] on div at bounding box center [558, 81] width 869 height 17
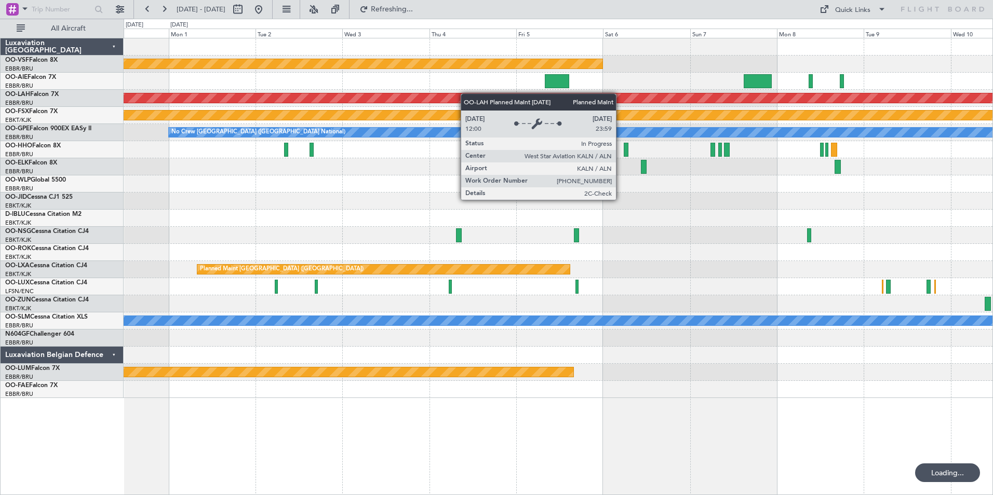
click at [962, 93] on div "Planned Maint Geneva (Cointrin) Planned [GEOGRAPHIC_DATA][PERSON_NAME]-[GEOGRAP…" at bounding box center [558, 218] width 869 height 360
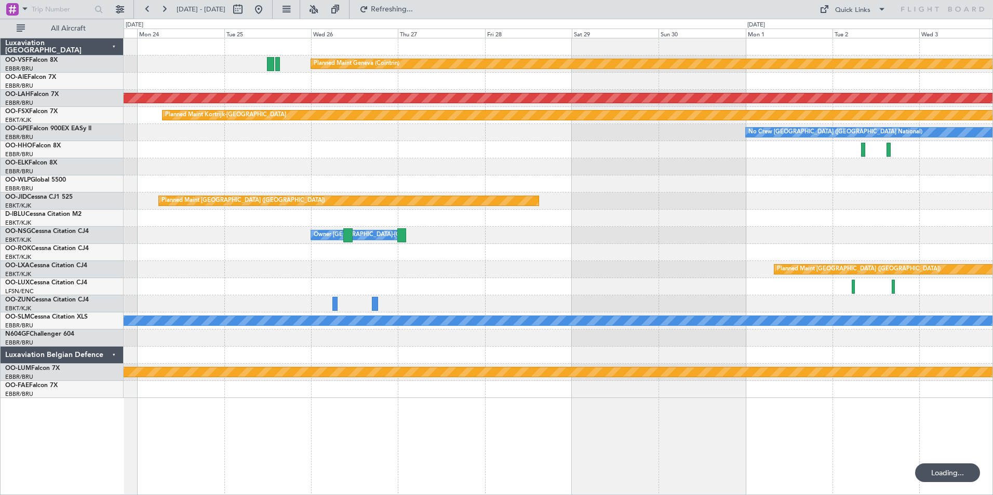
click at [808, 97] on div "Planned Maint Geneva (Cointrin) Planned [GEOGRAPHIC_DATA][PERSON_NAME]-[GEOGRAP…" at bounding box center [558, 218] width 869 height 360
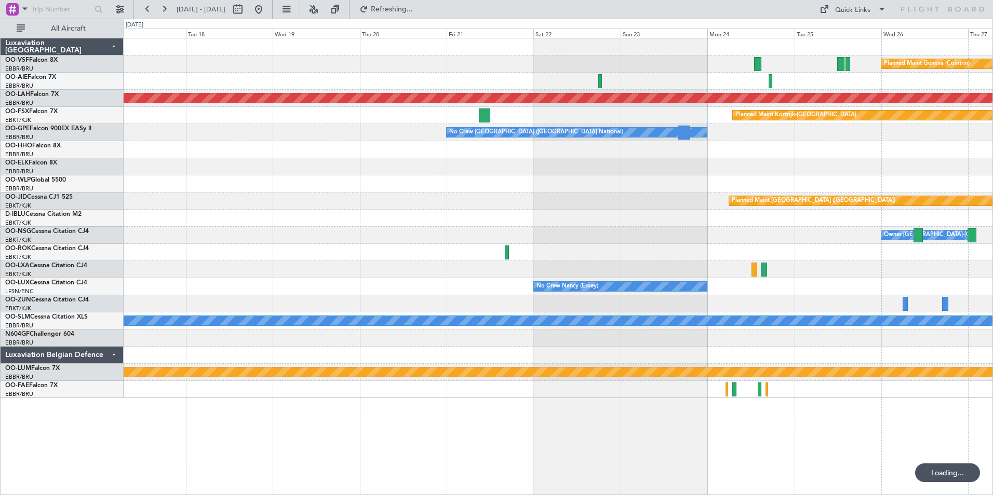
click at [935, 83] on div at bounding box center [558, 81] width 869 height 17
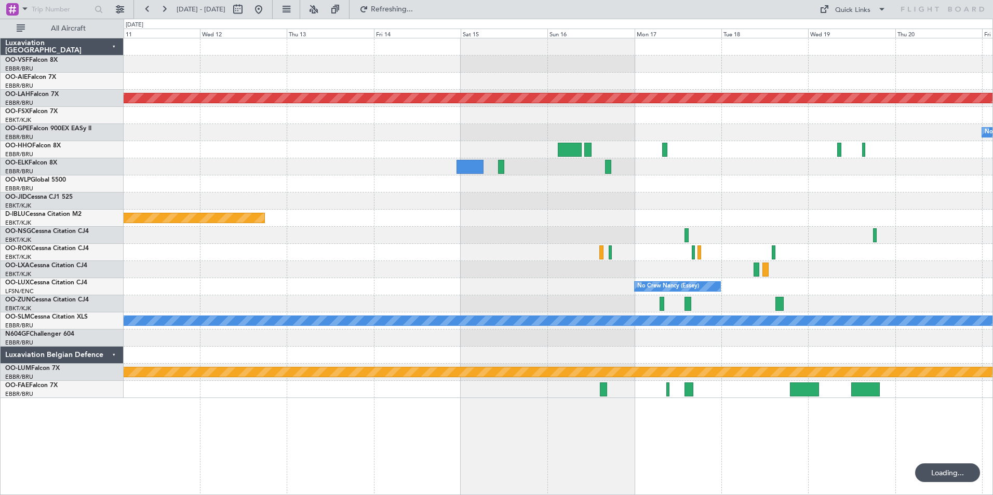
click at [906, 82] on div at bounding box center [558, 81] width 869 height 17
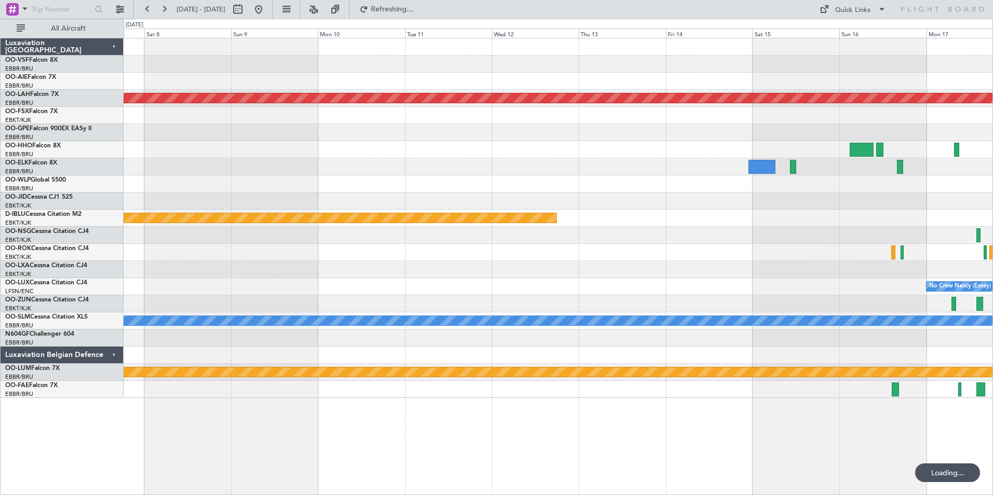
click at [858, 85] on div at bounding box center [558, 81] width 869 height 17
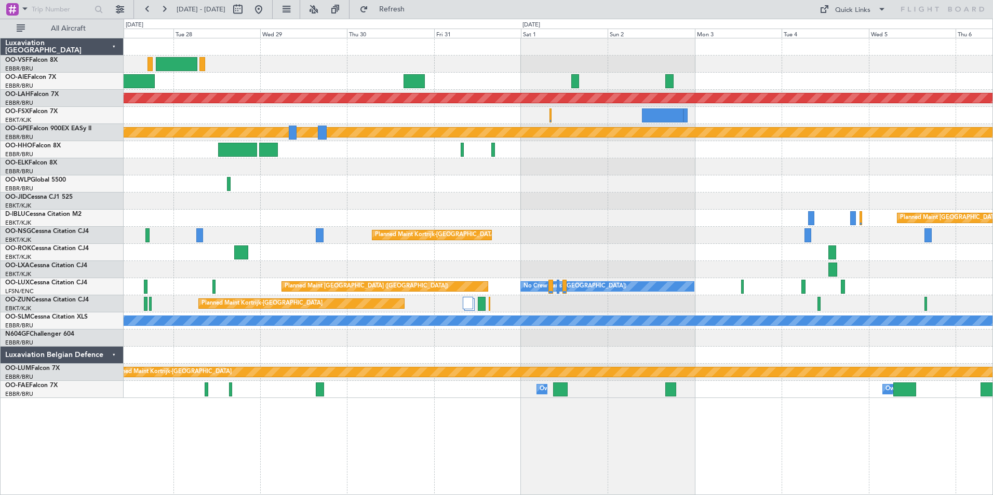
click at [491, 85] on div at bounding box center [558, 81] width 869 height 17
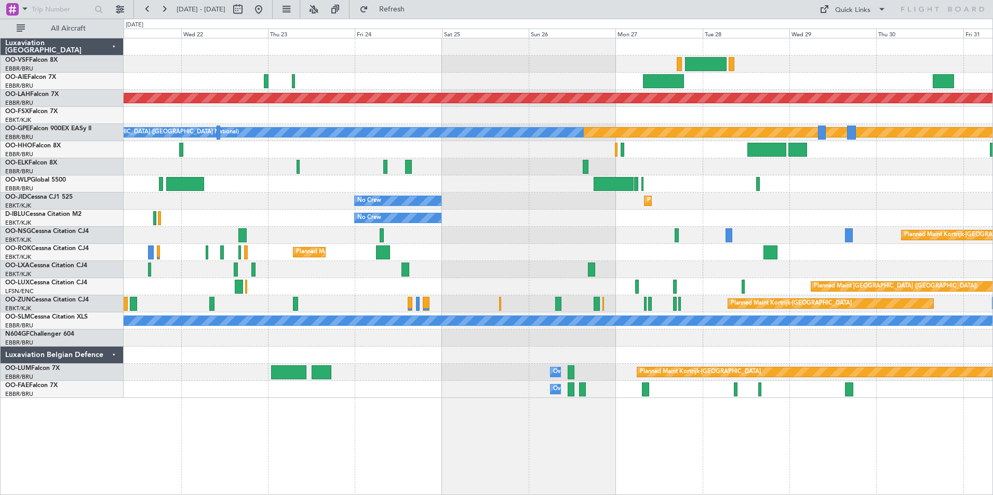
click at [993, 84] on html "[DATE] - [DATE] Refresh Quick Links All Aircraft Planned [GEOGRAPHIC_DATA][PERS…" at bounding box center [496, 247] width 993 height 495
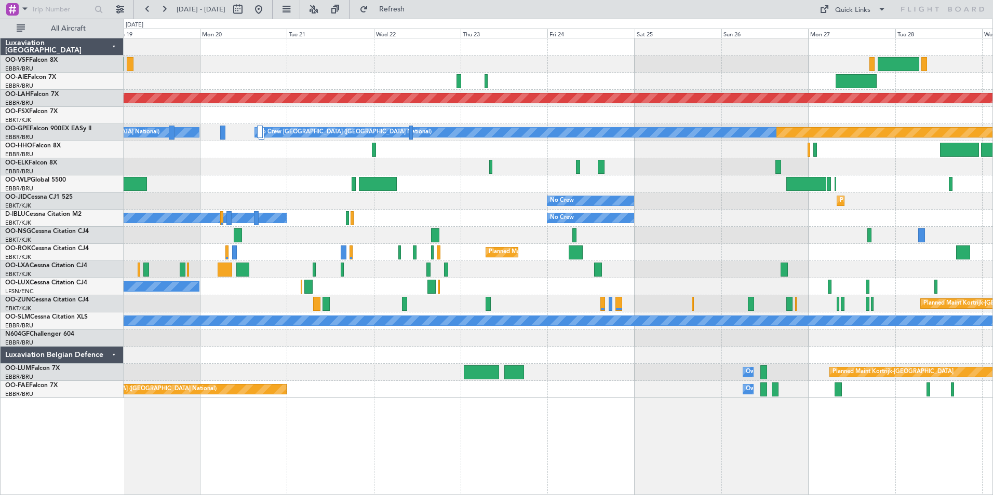
click at [725, 74] on div at bounding box center [558, 81] width 869 height 17
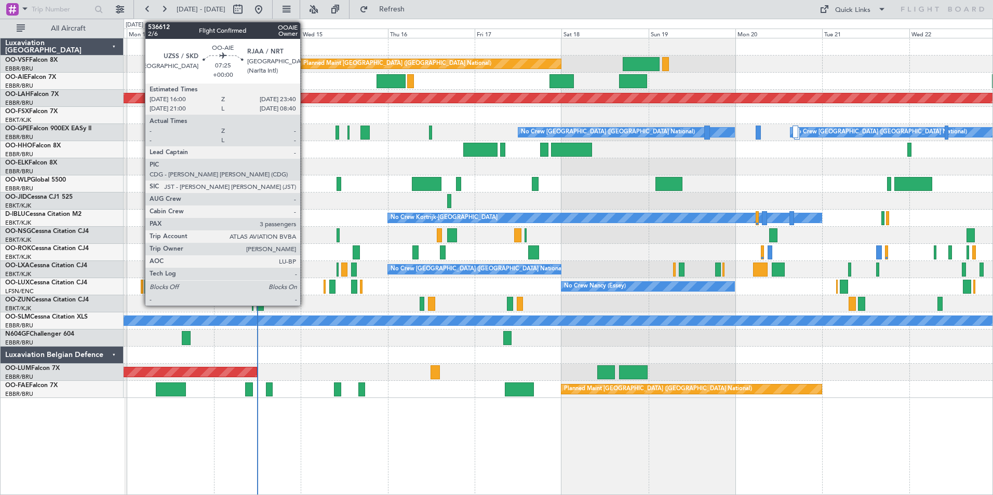
click at [724, 63] on div "Planned Maint [GEOGRAPHIC_DATA] ([GEOGRAPHIC_DATA] National) Planned Maint [GEO…" at bounding box center [558, 218] width 869 height 360
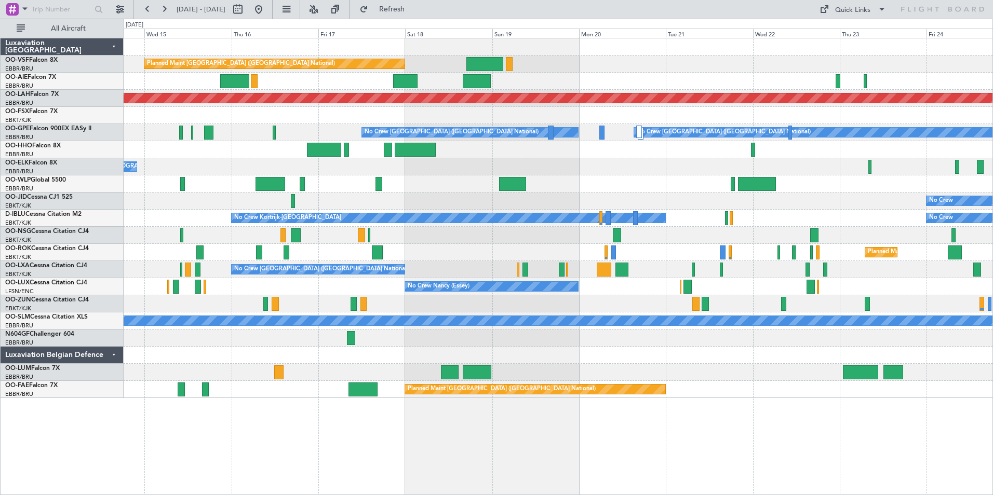
click at [500, 82] on div "Planned Maint [GEOGRAPHIC_DATA] ([GEOGRAPHIC_DATA])" at bounding box center [558, 81] width 869 height 17
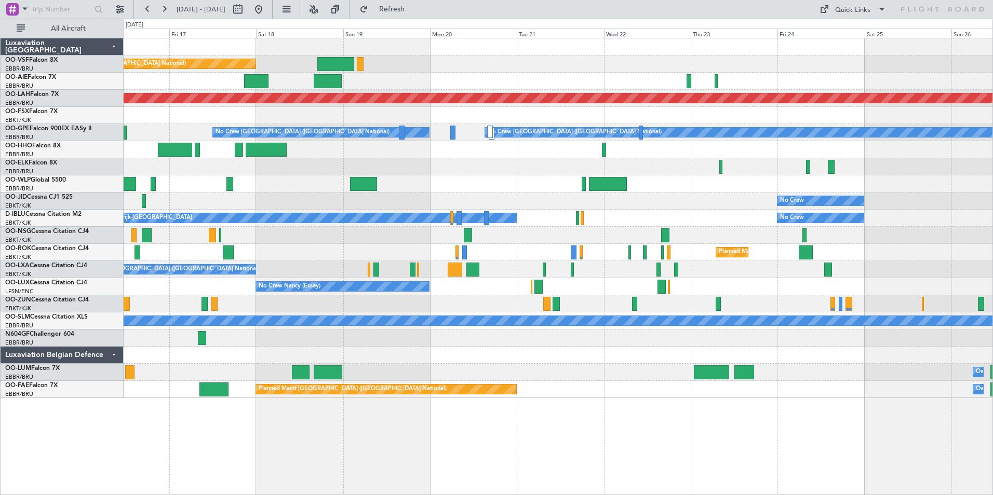
click at [574, 89] on div at bounding box center [558, 81] width 869 height 17
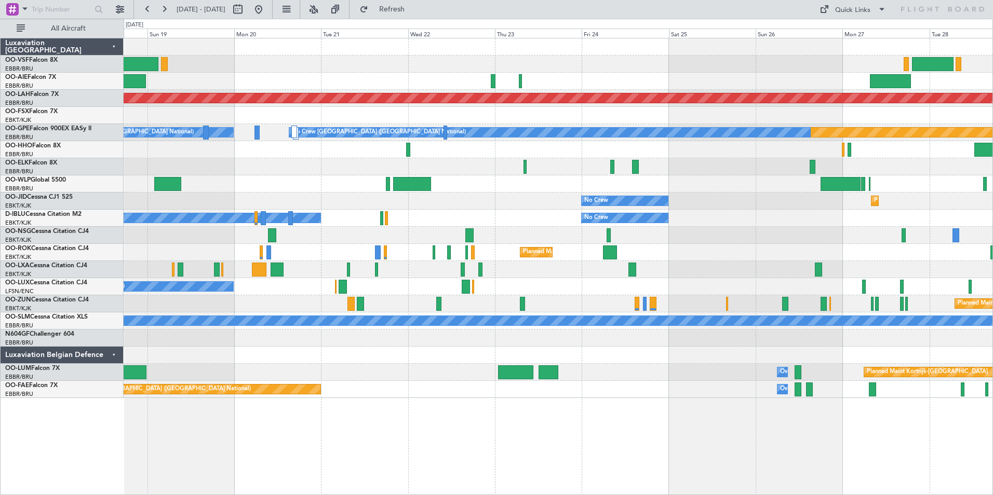
click at [611, 83] on div at bounding box center [558, 81] width 869 height 17
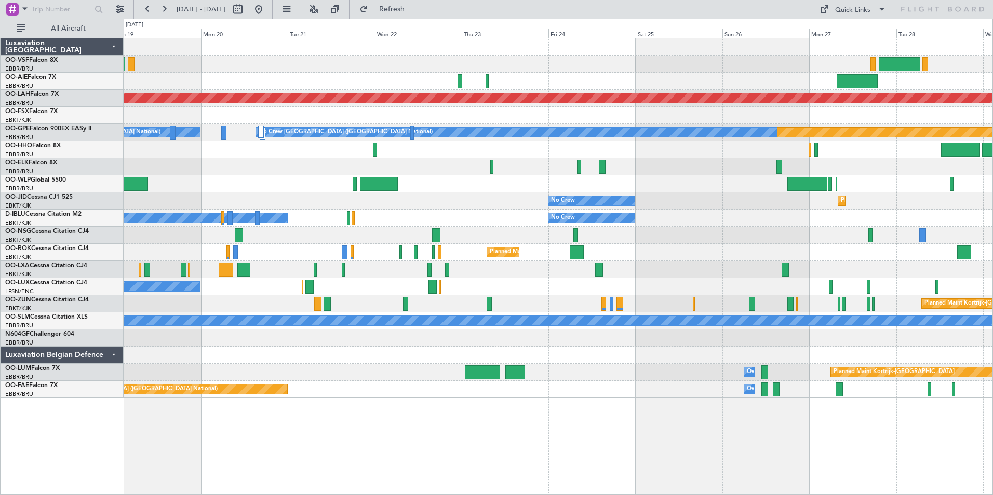
click at [586, 82] on div at bounding box center [558, 81] width 869 height 17
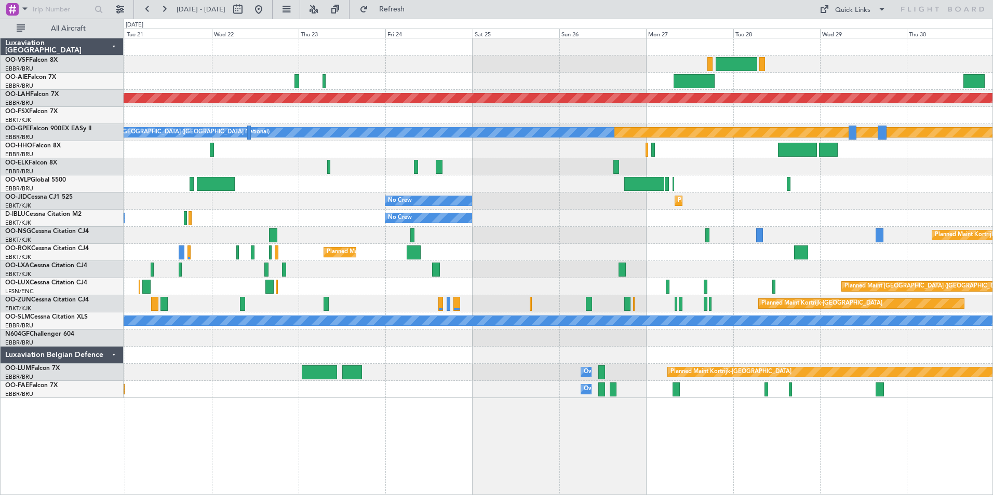
click at [473, 97] on div "Planned Maint [PERSON_NAME]-[GEOGRAPHIC_DATA][PERSON_NAME] ([GEOGRAPHIC_DATA][P…" at bounding box center [558, 218] width 869 height 360
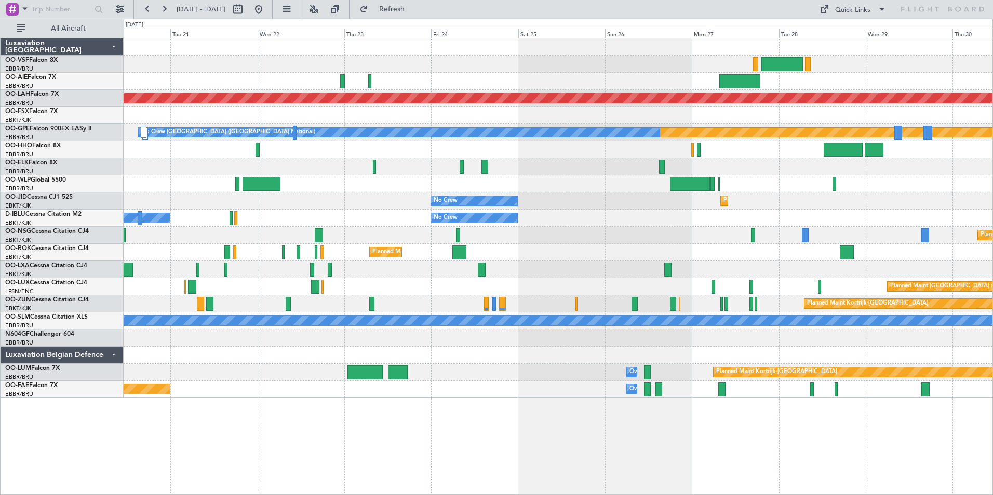
click at [567, 80] on div at bounding box center [558, 81] width 869 height 17
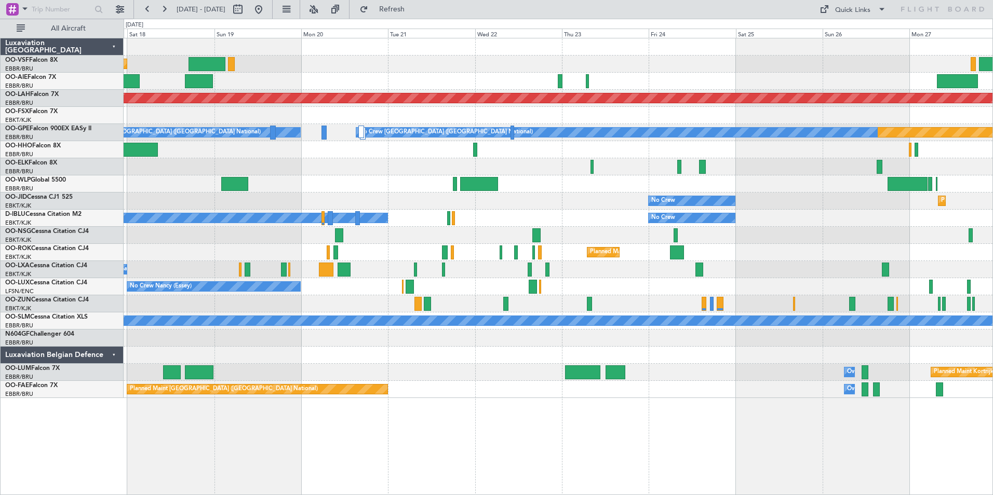
click at [498, 85] on div at bounding box center [558, 81] width 869 height 17
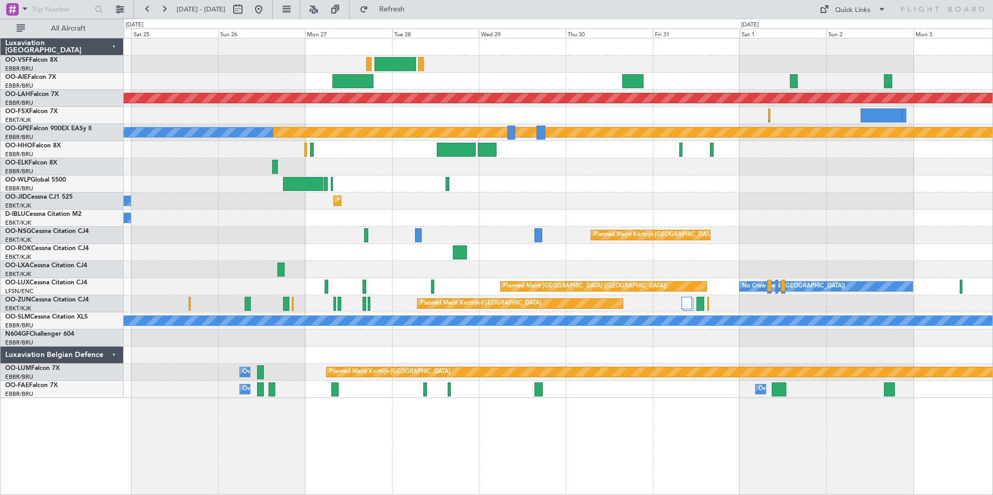
click at [219, 106] on div "Planned Maint [PERSON_NAME]-[GEOGRAPHIC_DATA][PERSON_NAME] ([GEOGRAPHIC_DATA][P…" at bounding box center [558, 218] width 869 height 360
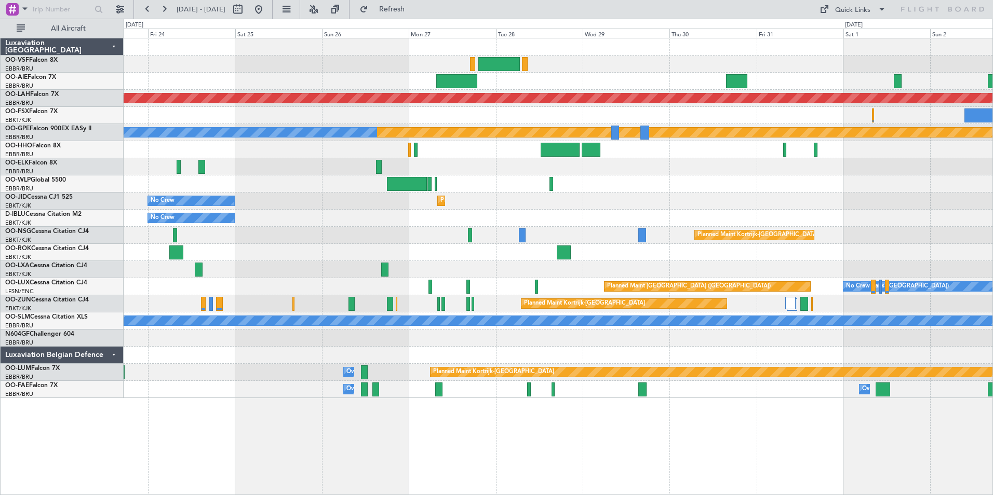
click at [840, 84] on div at bounding box center [558, 81] width 869 height 17
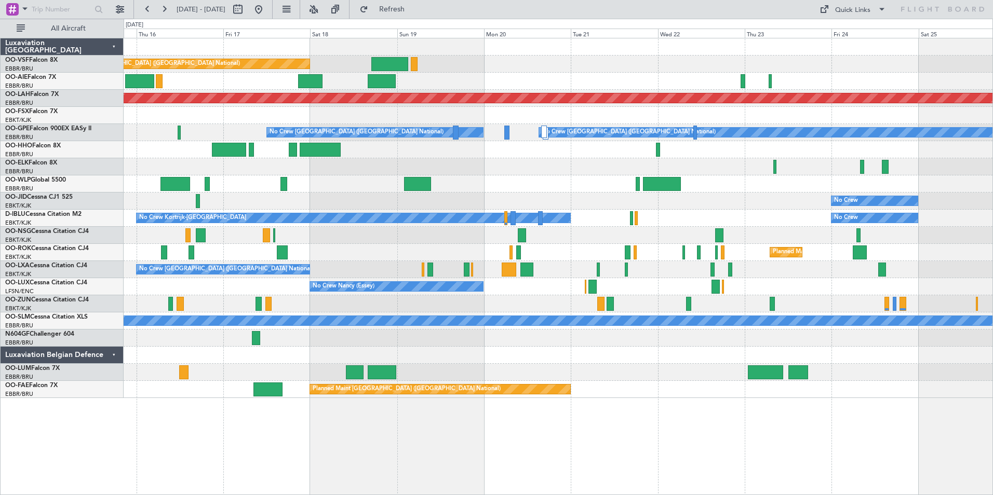
click at [234, 85] on div at bounding box center [558, 81] width 869 height 17
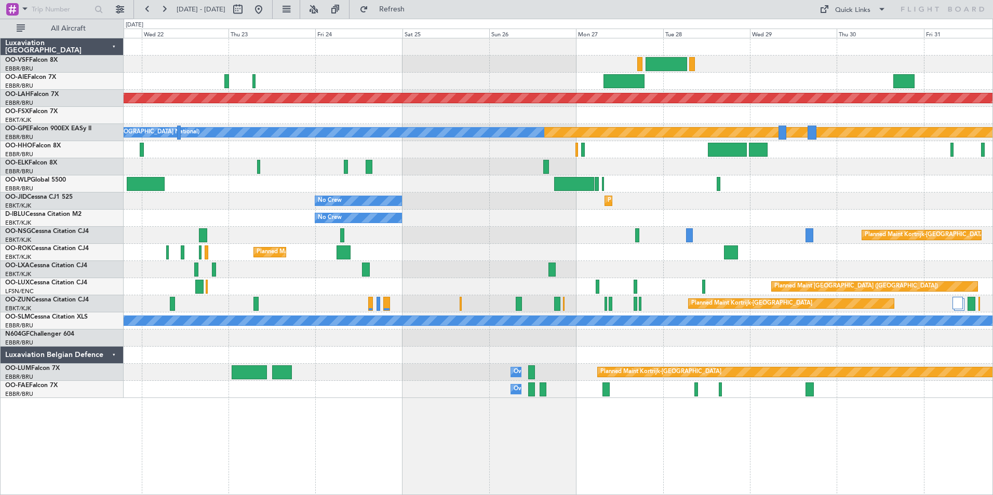
click at [458, 84] on div at bounding box center [558, 81] width 869 height 17
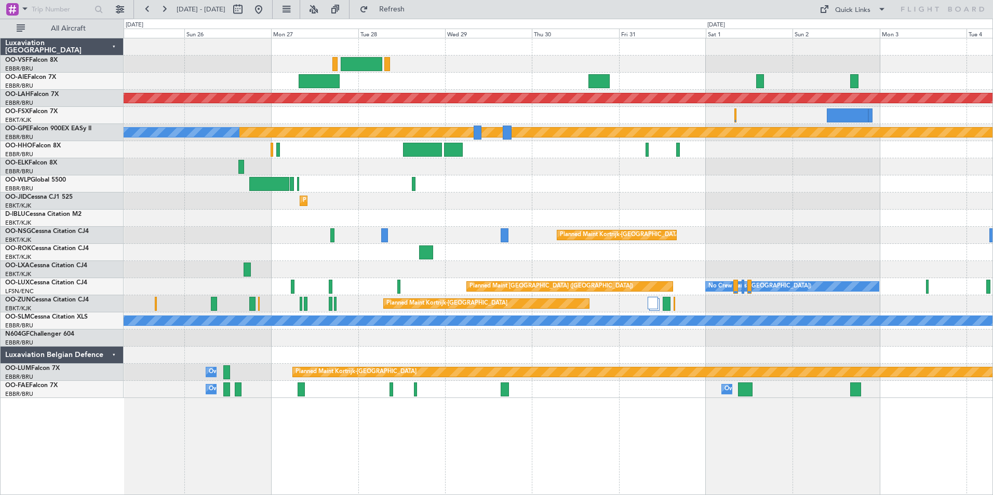
click at [421, 81] on div at bounding box center [558, 81] width 869 height 17
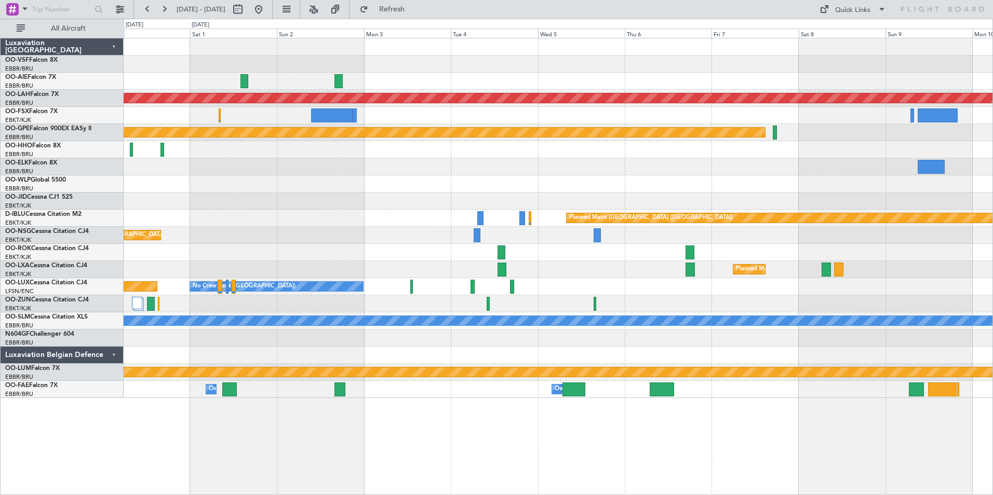
click at [373, 108] on div "Planned Maint [PERSON_NAME]-[GEOGRAPHIC_DATA][PERSON_NAME] ([GEOGRAPHIC_DATA][P…" at bounding box center [558, 218] width 869 height 360
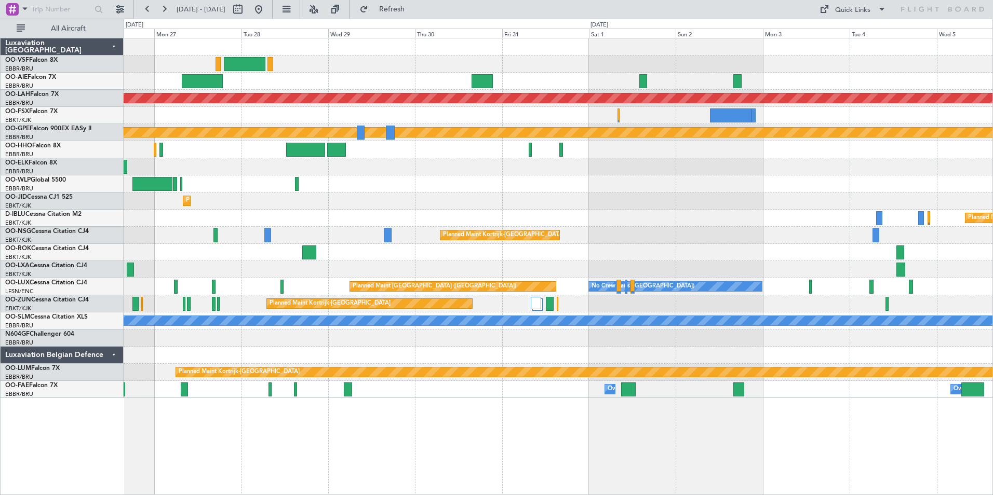
click at [557, 346] on div at bounding box center [558, 338] width 869 height 17
